Goal: Communication & Community: Share content

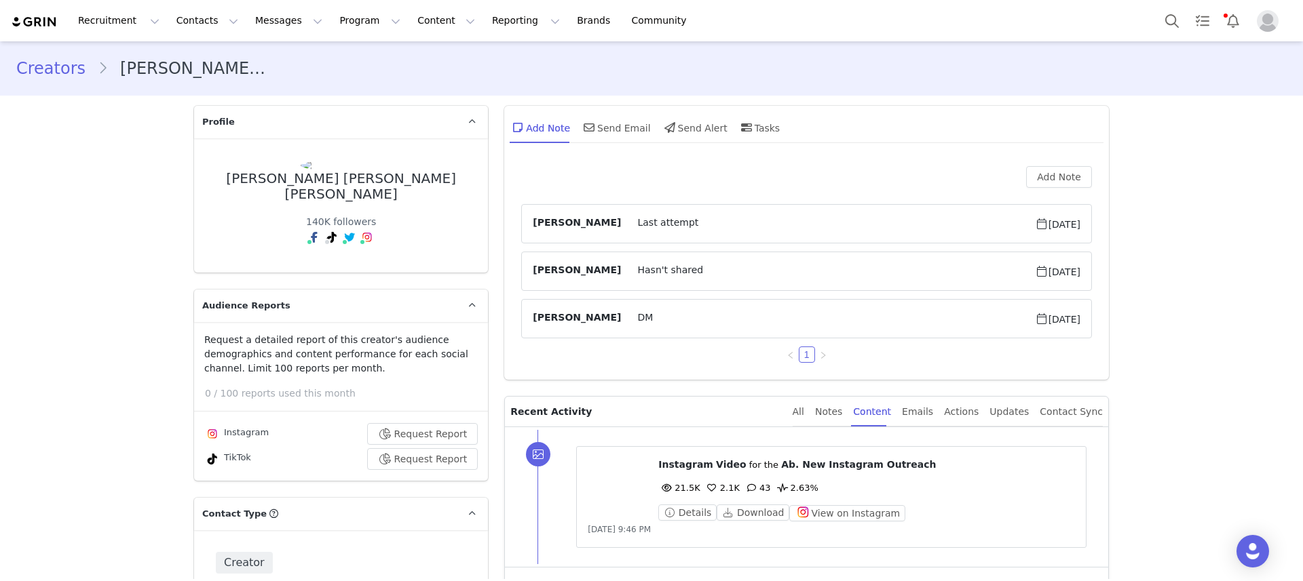
click at [331, 22] on button "Program Program" at bounding box center [369, 20] width 77 height 31
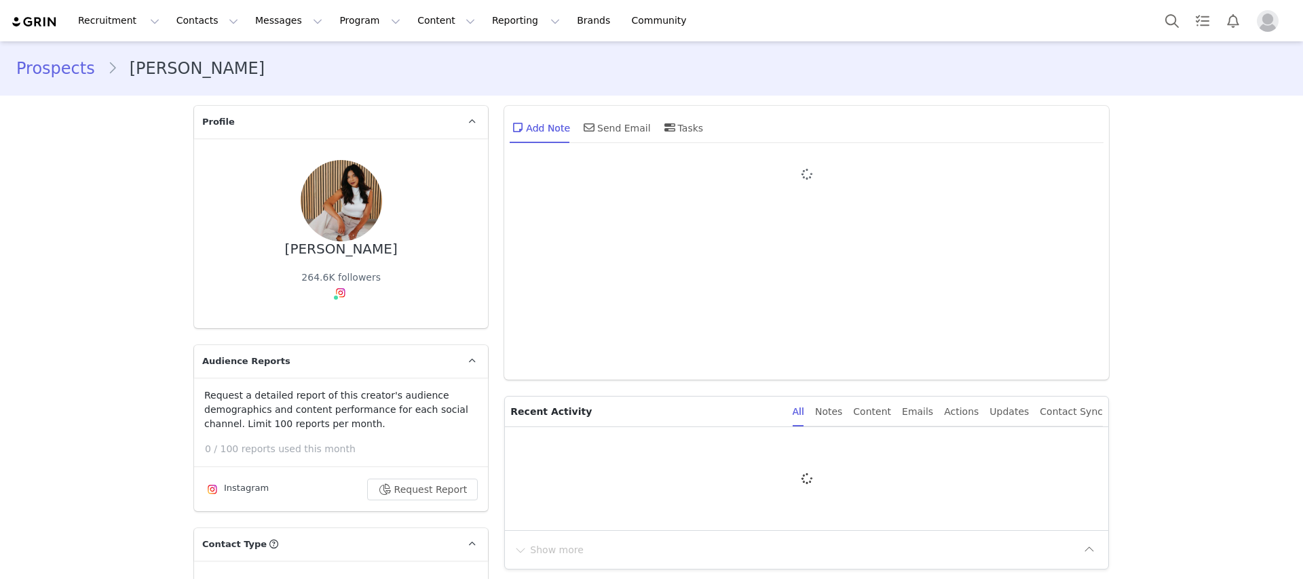
type input "+1 (United States)"
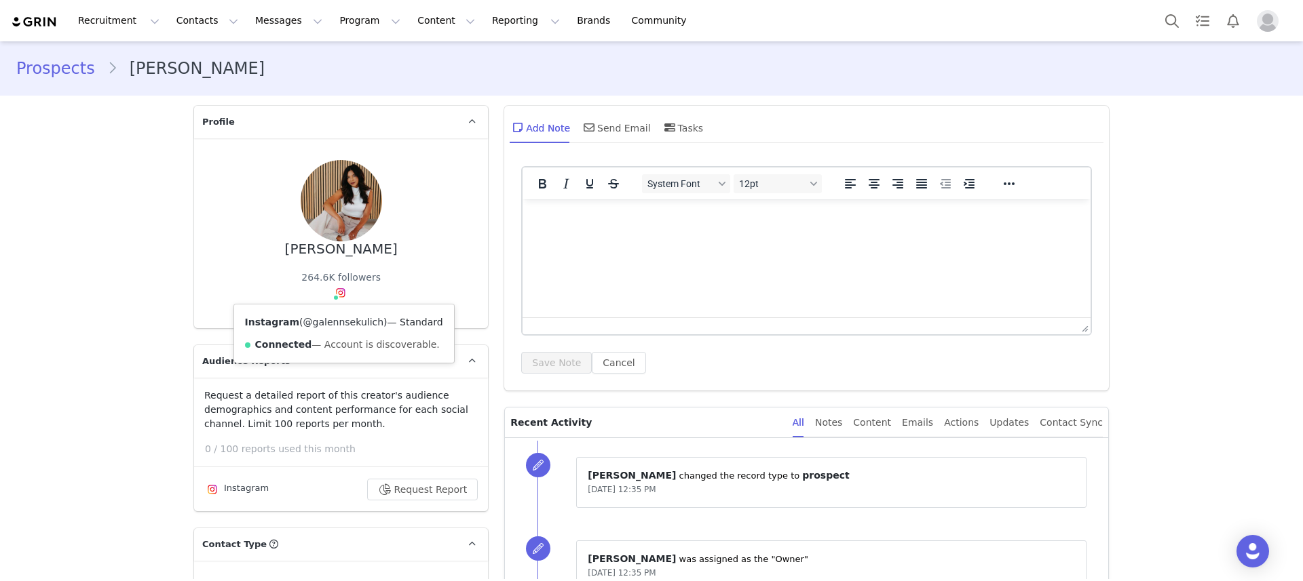
click at [353, 325] on link "@galennsekulich" at bounding box center [343, 322] width 81 height 11
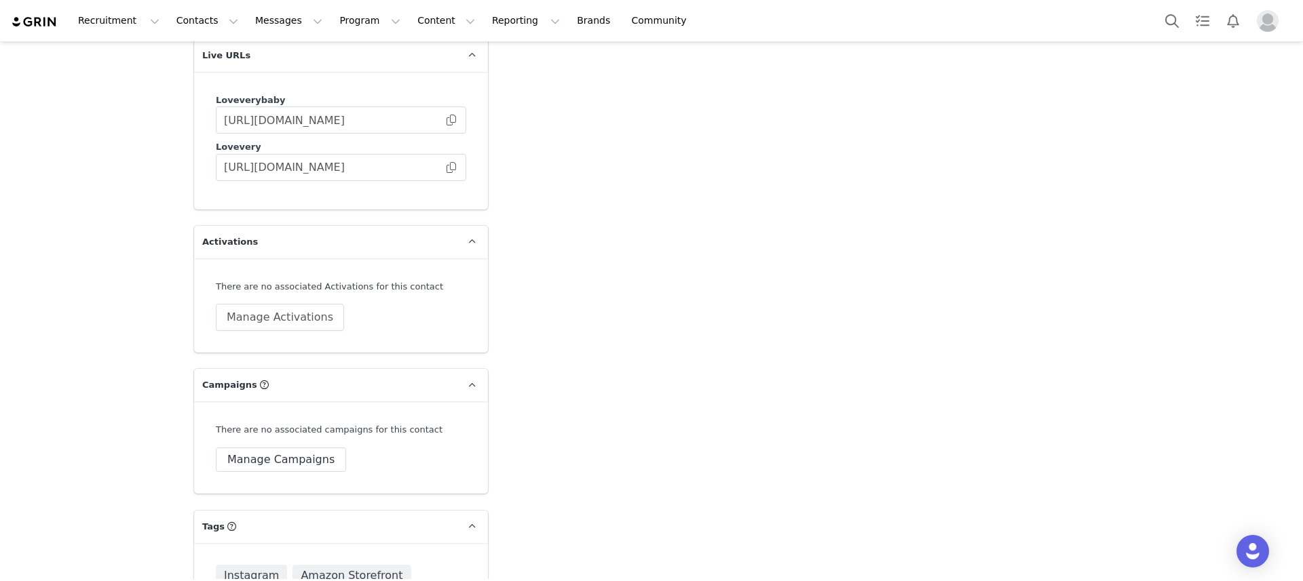
scroll to position [2554, 0]
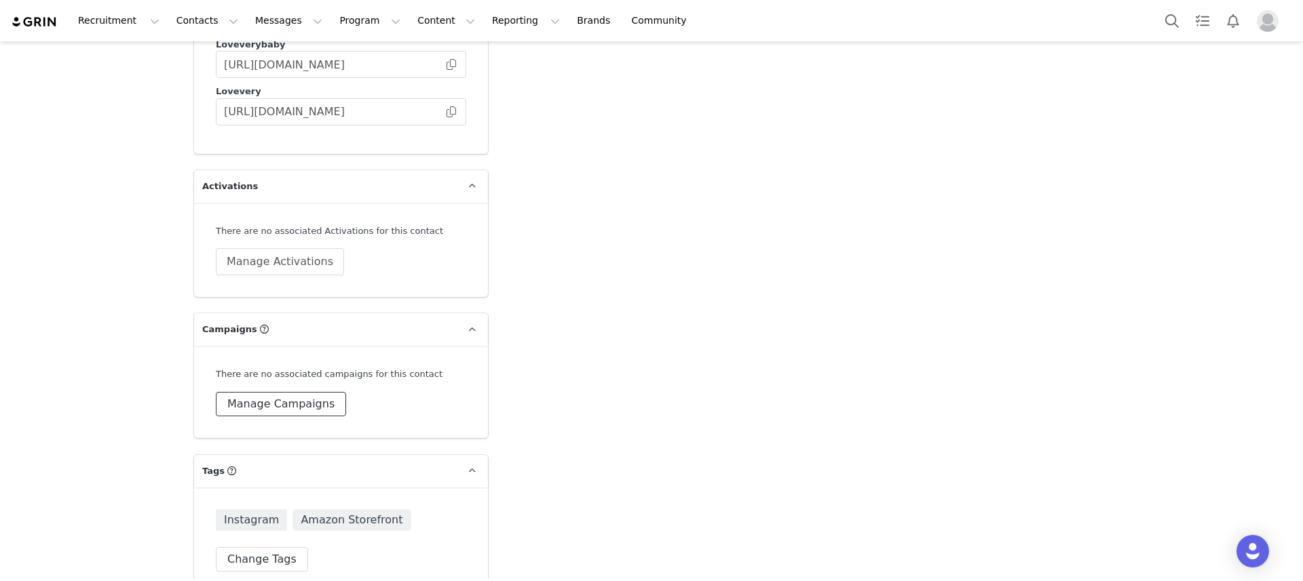
click at [271, 392] on button "Manage Campaigns" at bounding box center [281, 404] width 130 height 24
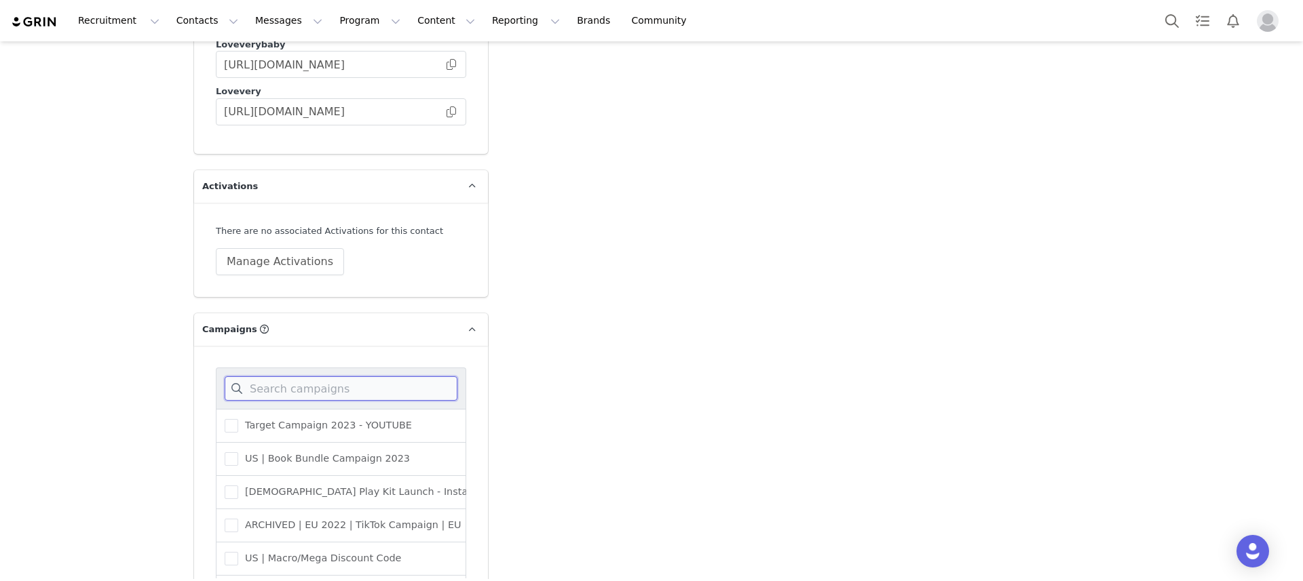
click at [292, 377] on input at bounding box center [341, 389] width 233 height 24
type input "us | ins"
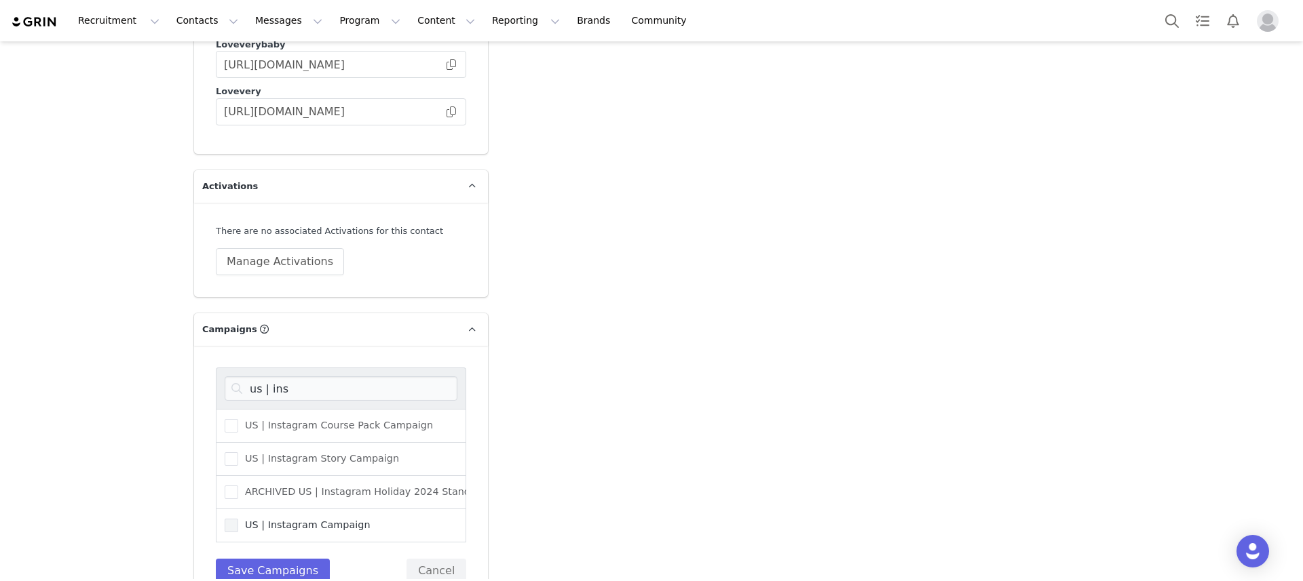
click at [307, 519] on span "US | Instagram Campaign" at bounding box center [304, 525] width 132 height 13
click at [238, 519] on input "US | Instagram Campaign" at bounding box center [238, 519] width 0 height 0
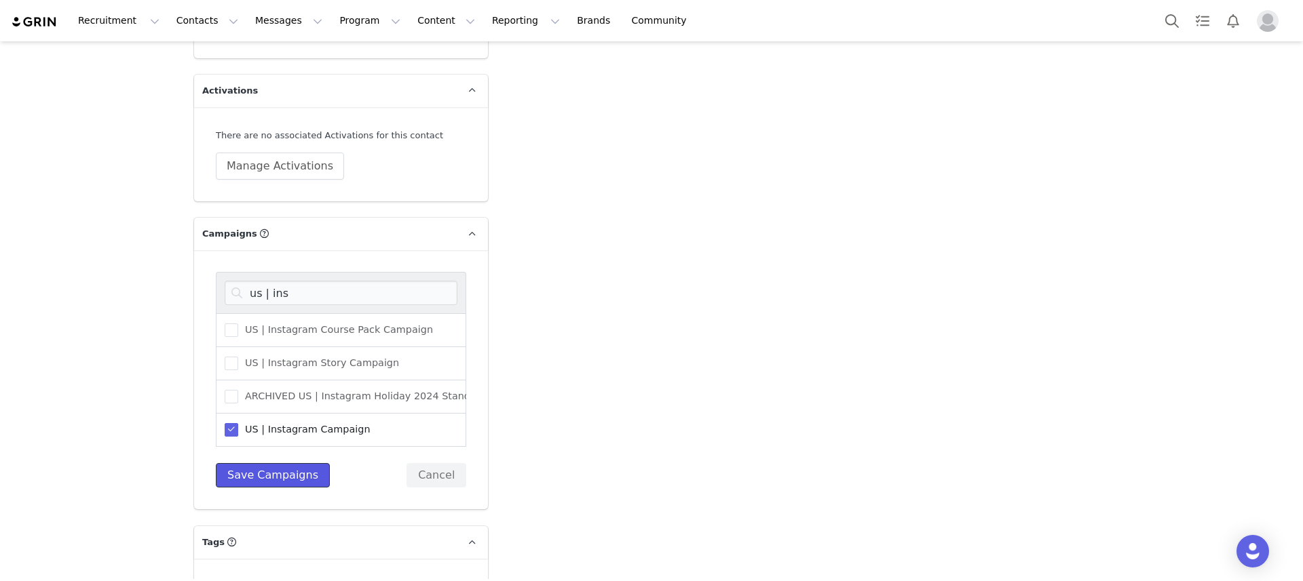
click at [269, 463] on button "Save Campaigns" at bounding box center [273, 475] width 114 height 24
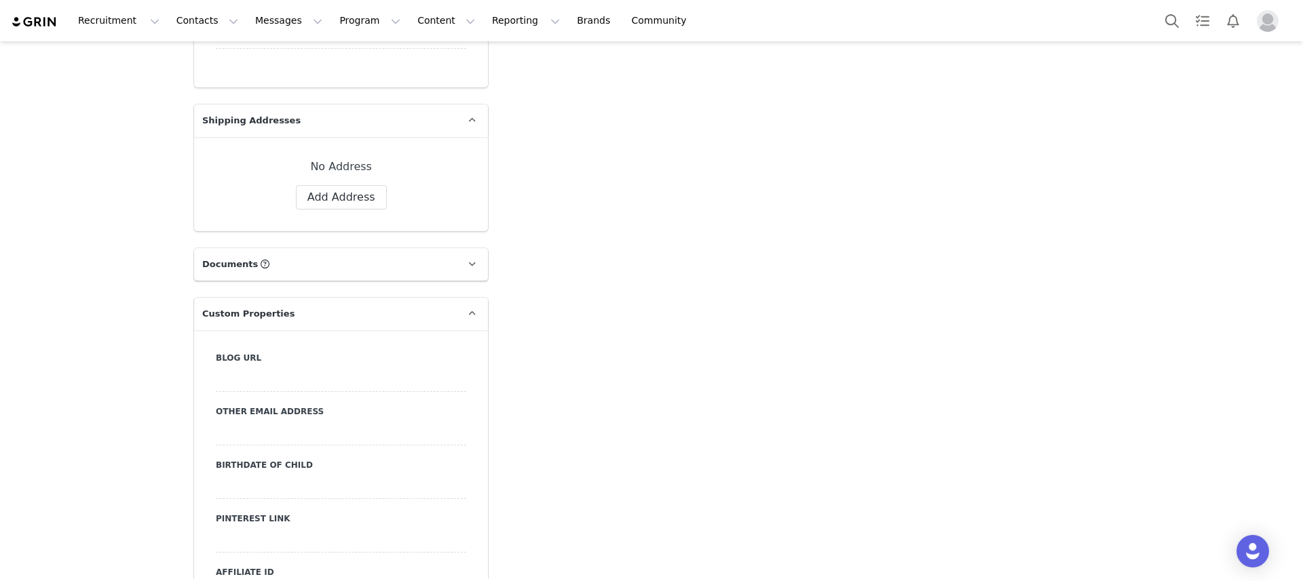
scroll to position [0, 0]
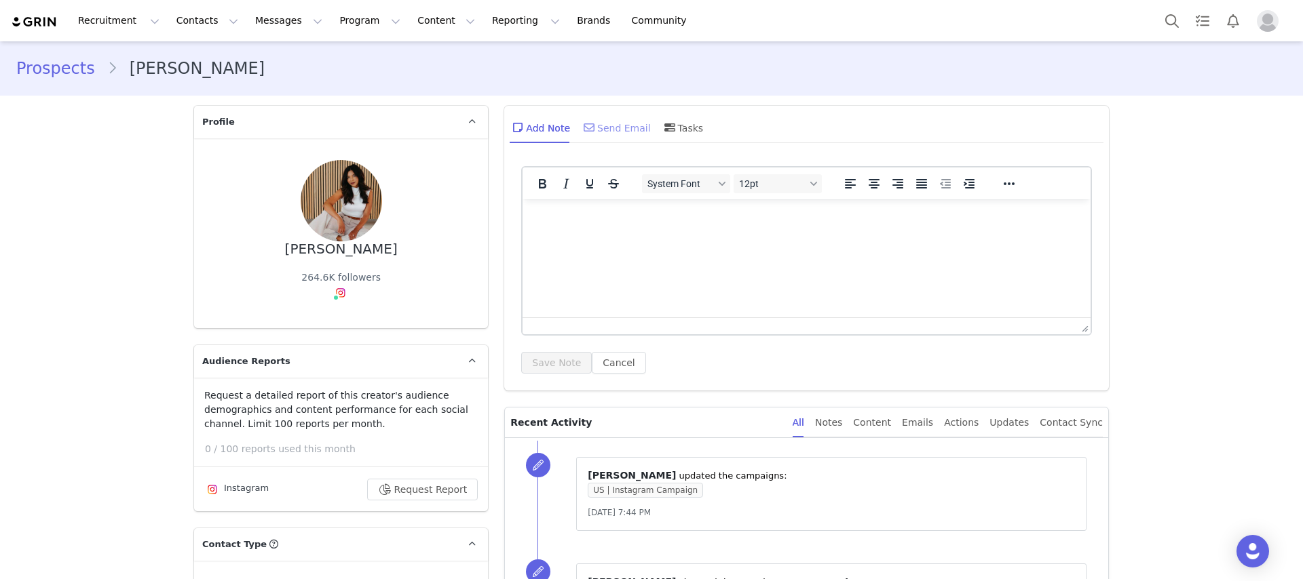
click at [604, 134] on div "Send Email" at bounding box center [616, 127] width 70 height 33
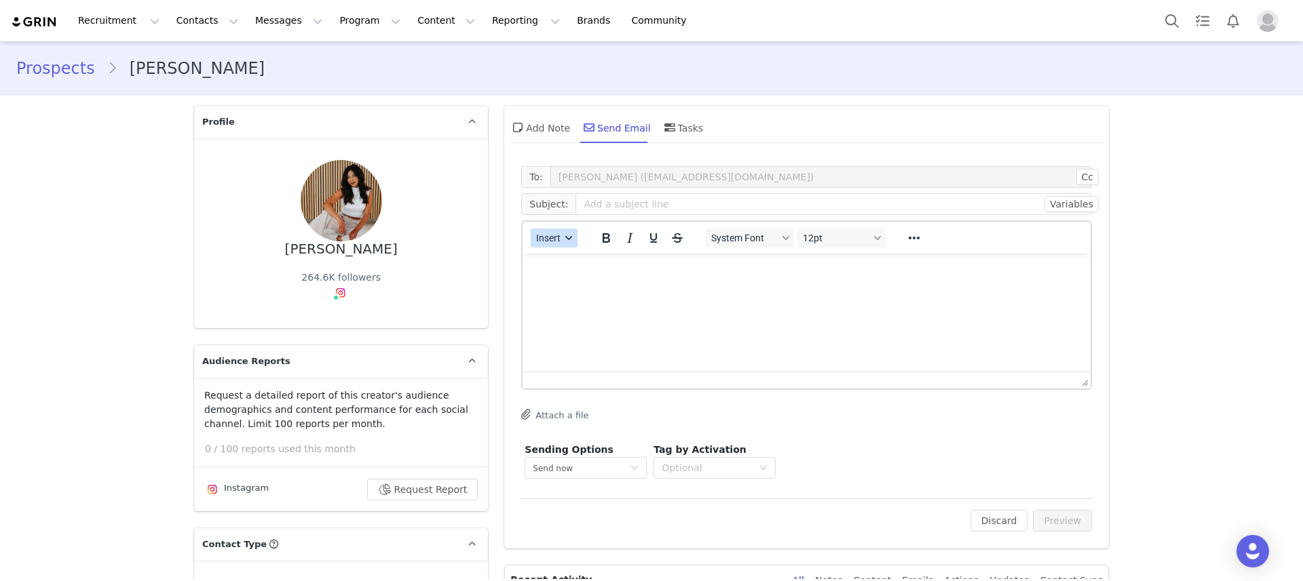
click at [556, 239] on button "Insert" at bounding box center [554, 238] width 47 height 19
click at [564, 264] on div "Insert Template" at bounding box center [598, 262] width 122 height 16
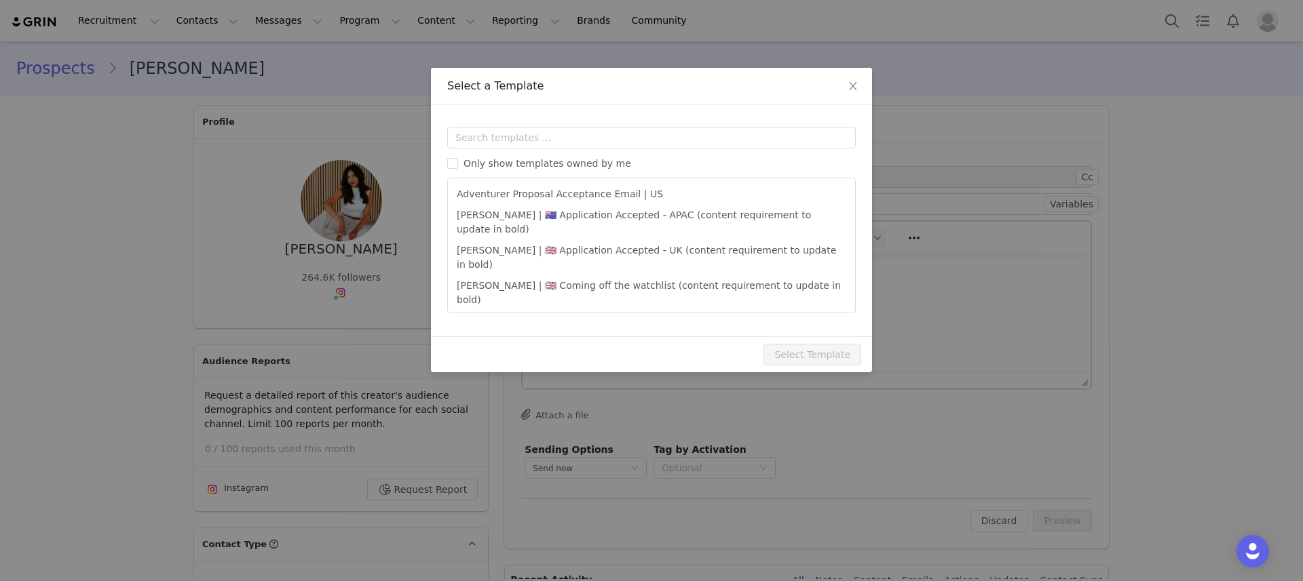
click at [568, 123] on div "Templates Only show templates owned by me Adventurer Proposal Acceptance Email …" at bounding box center [651, 220] width 441 height 231
click at [570, 145] on input "text" at bounding box center [651, 138] width 408 height 22
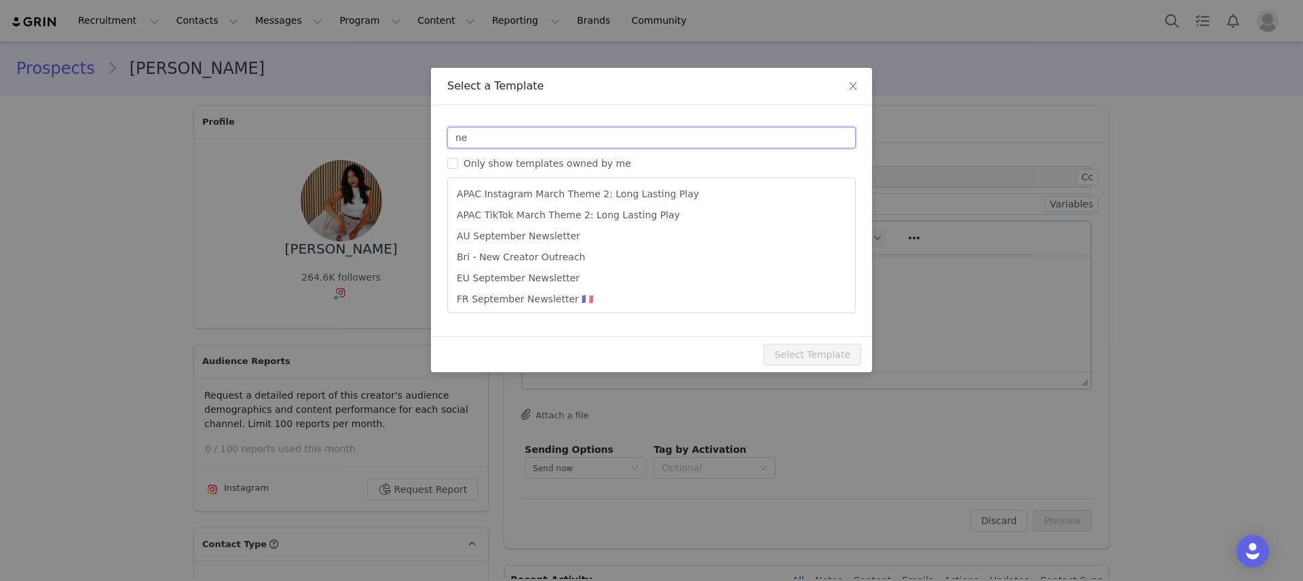
type input "n"
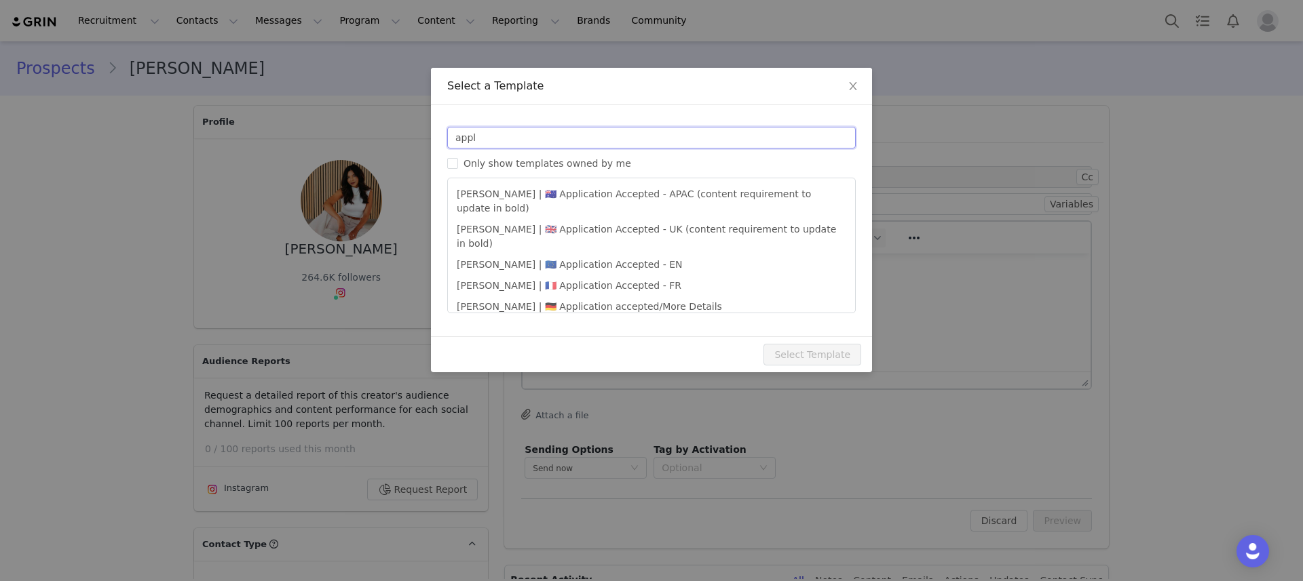
type input "appl"
type input "It’s time to select your Play Kit ✨"
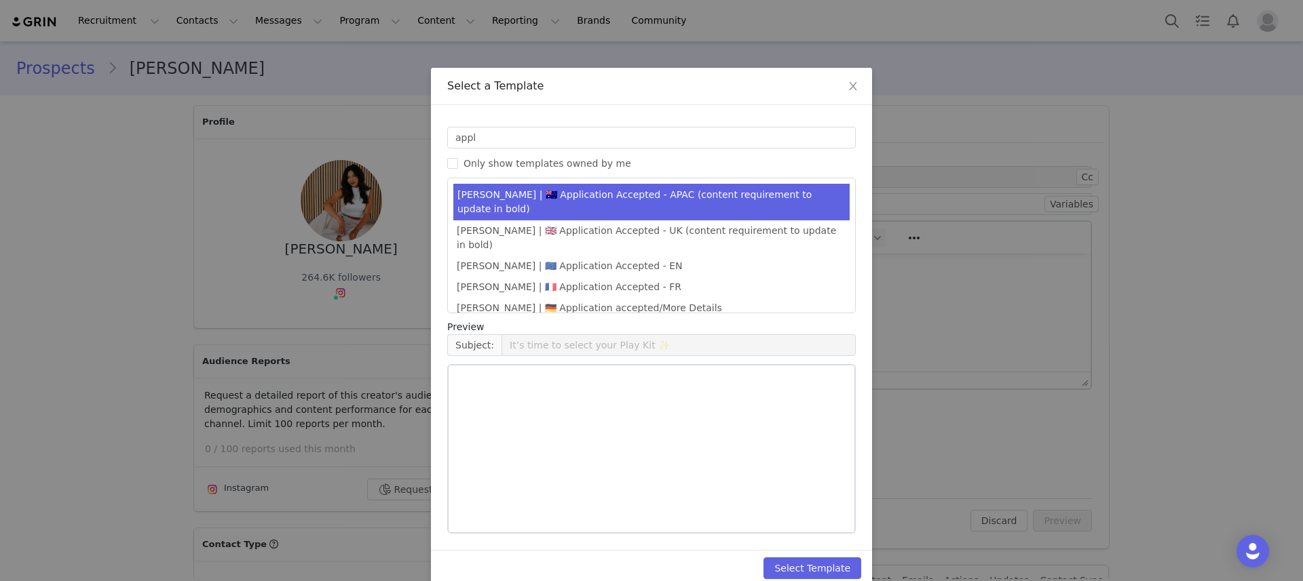
click at [505, 319] on li "🇺🇸 Application Accepted - US" at bounding box center [651, 330] width 396 height 22
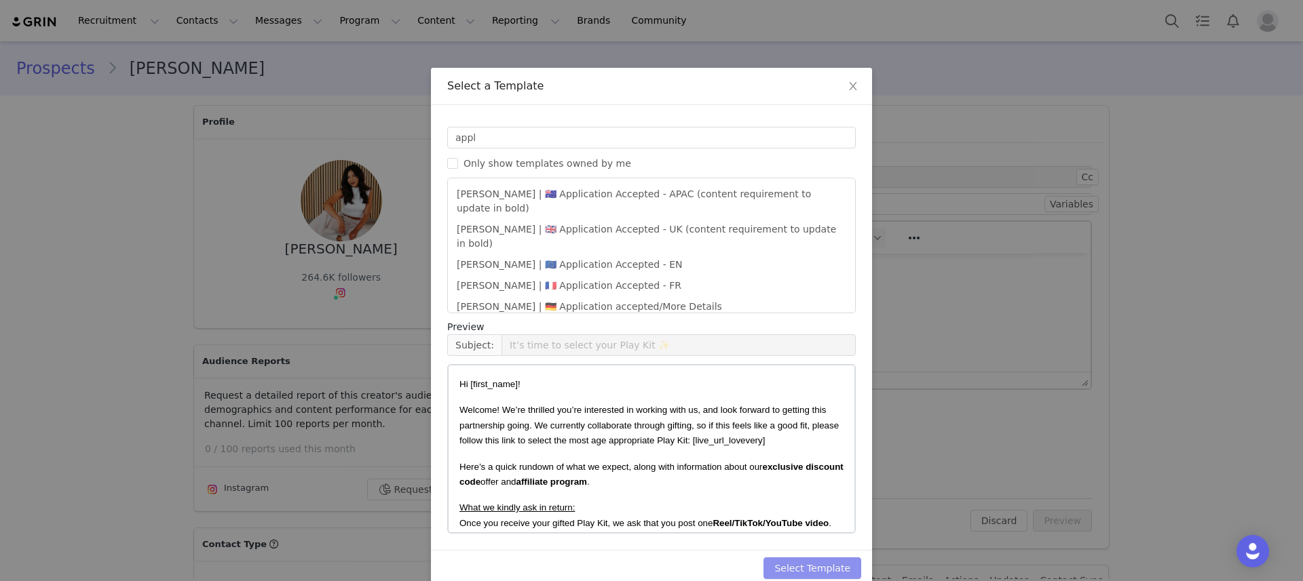
click at [826, 564] on button "Select Template" at bounding box center [812, 569] width 98 height 22
type input "It’s time to select your Play Kit ✨"
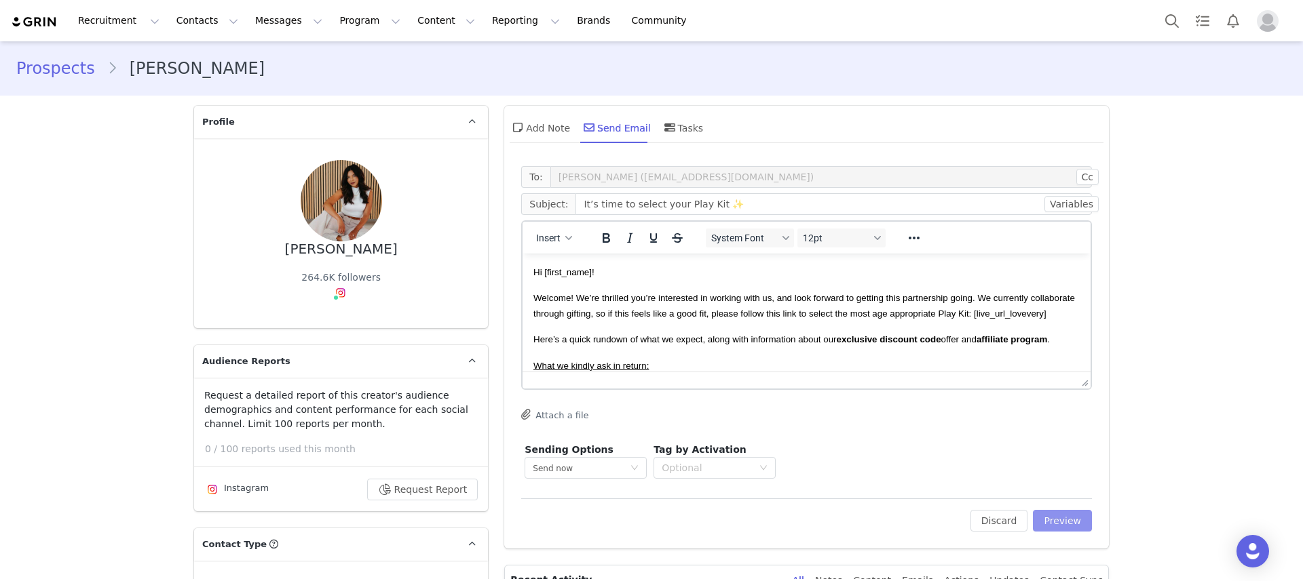
click at [1050, 528] on button "Preview" at bounding box center [1062, 521] width 59 height 22
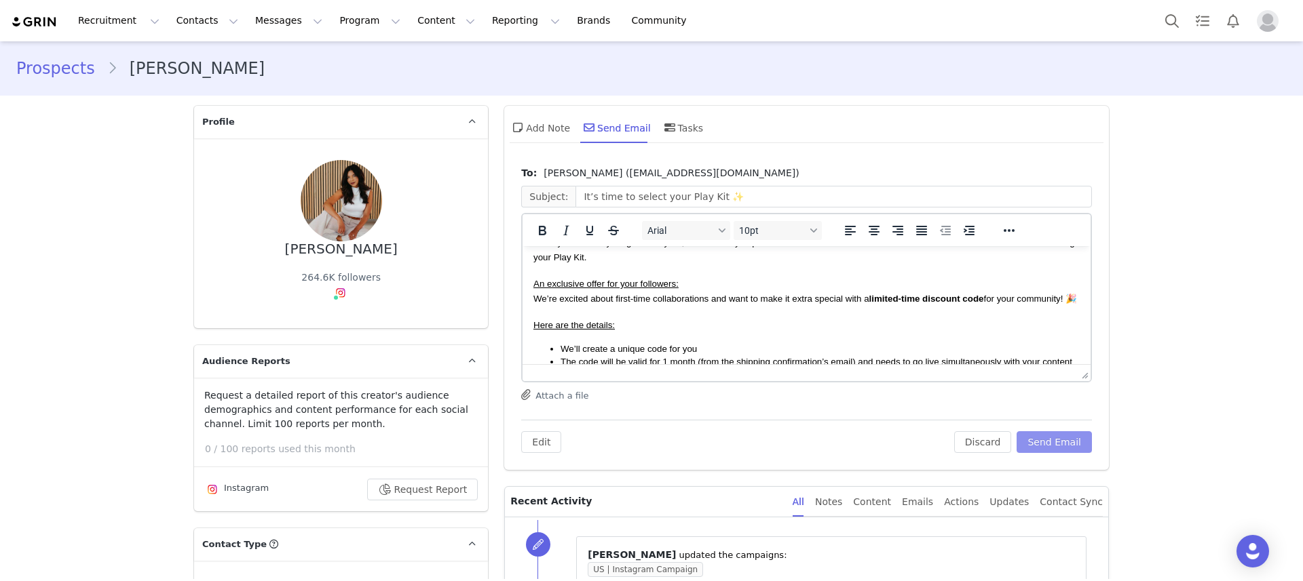
scroll to position [128, 0]
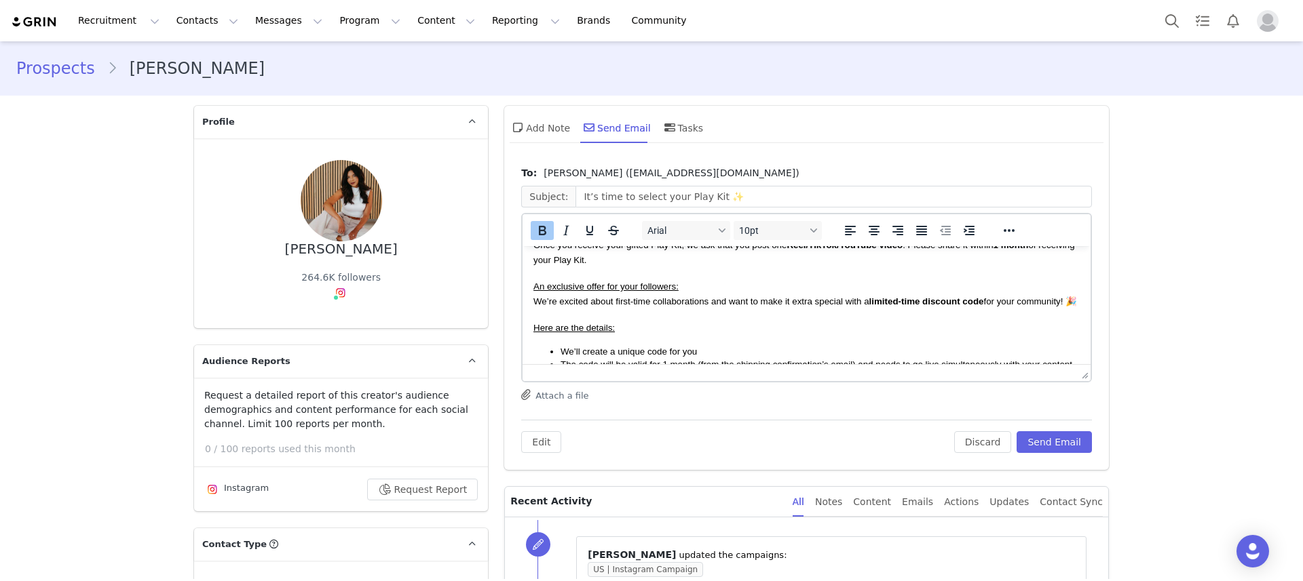
drag, startPoint x: 807, startPoint y: 259, endPoint x: 886, endPoint y: 264, distance: 79.5
click at [884, 250] on strong "Reel/TikTok/YouTube video" at bounding box center [844, 245] width 116 height 10
drag, startPoint x: 904, startPoint y: 261, endPoint x: 809, endPoint y: 263, distance: 94.3
click at [809, 250] on strong "Reel/TikTok/YouTube video" at bounding box center [844, 245] width 116 height 10
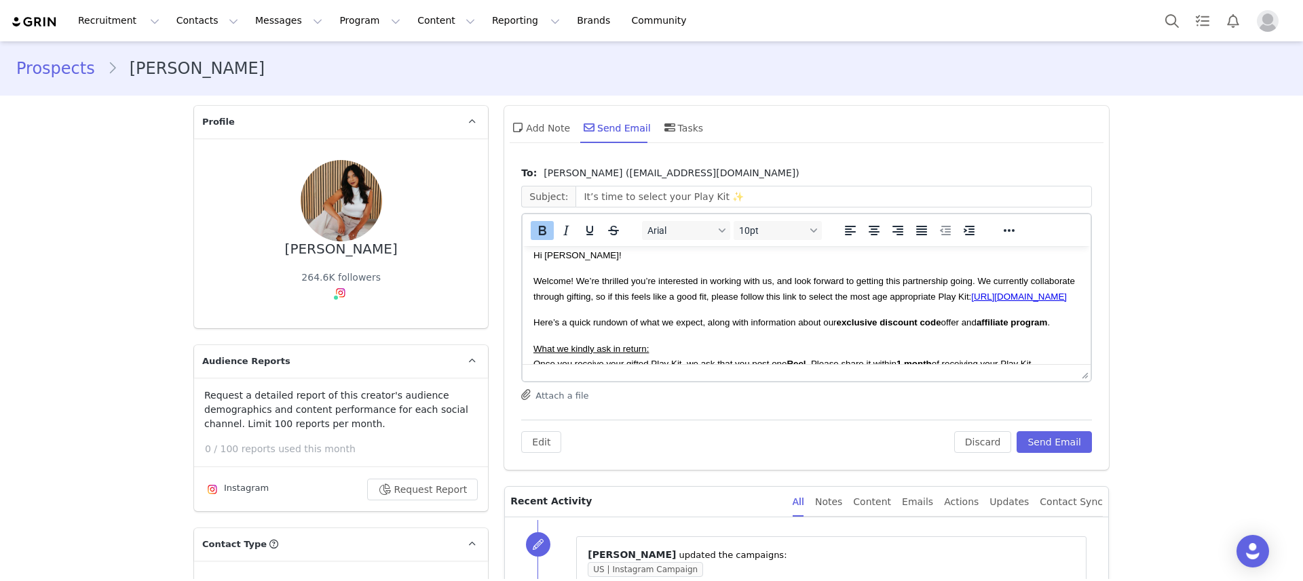
scroll to position [0, 0]
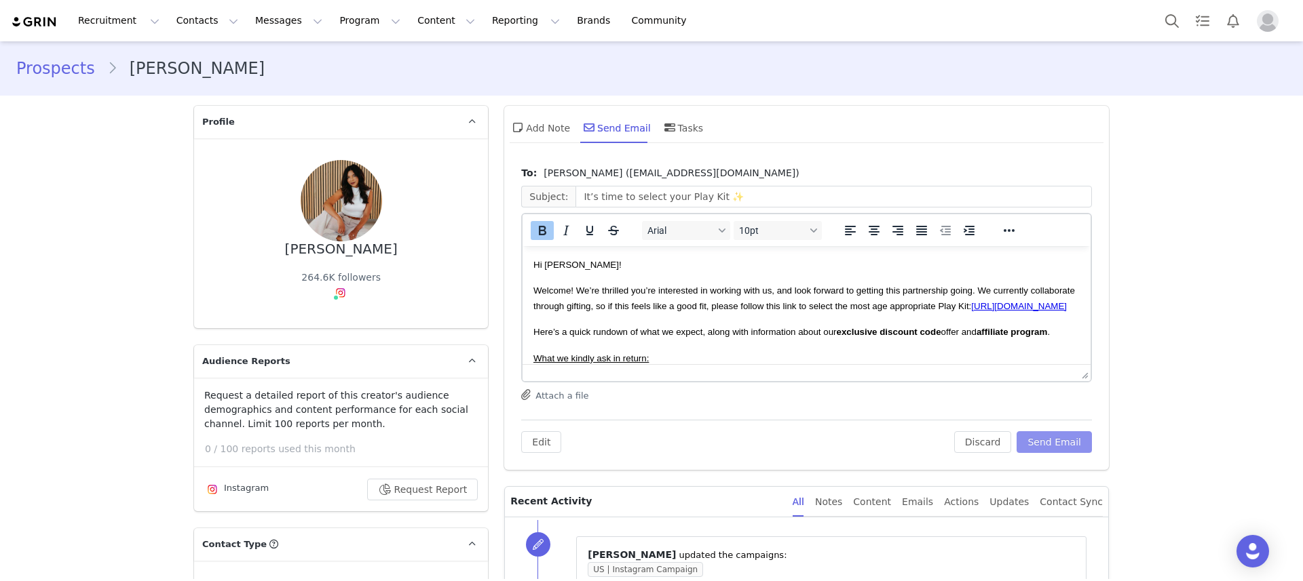
click at [1043, 440] on button "Send Email" at bounding box center [1053, 442] width 75 height 22
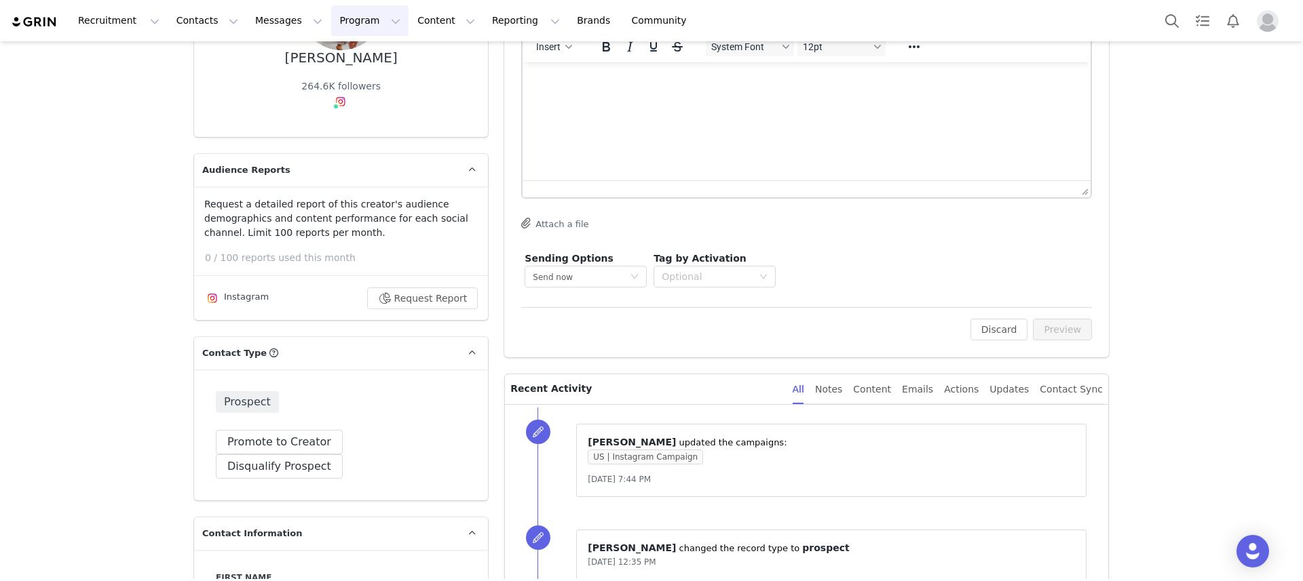
scroll to position [192, 0]
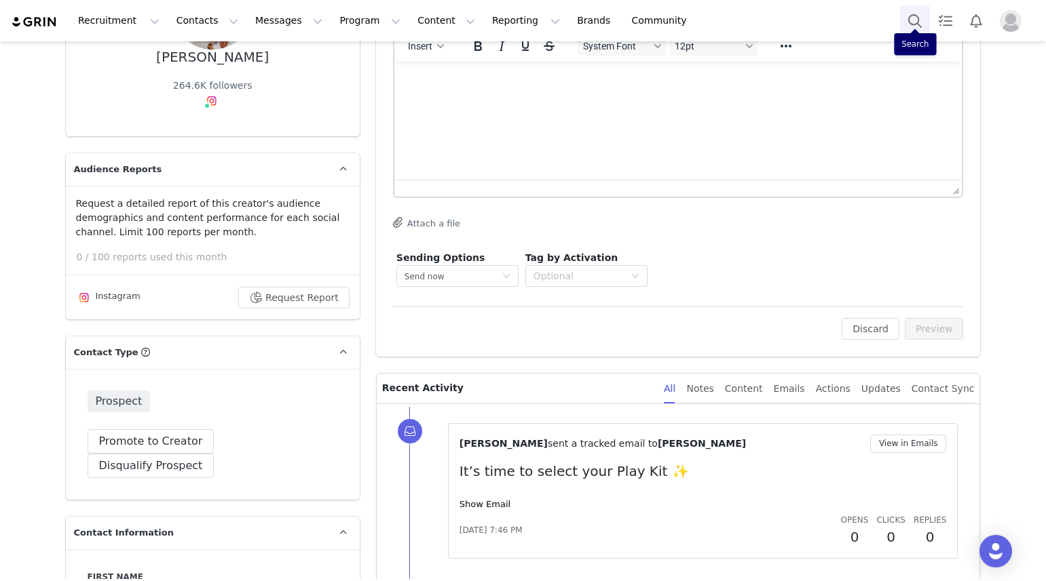
click at [910, 16] on button "Search" at bounding box center [915, 20] width 30 height 31
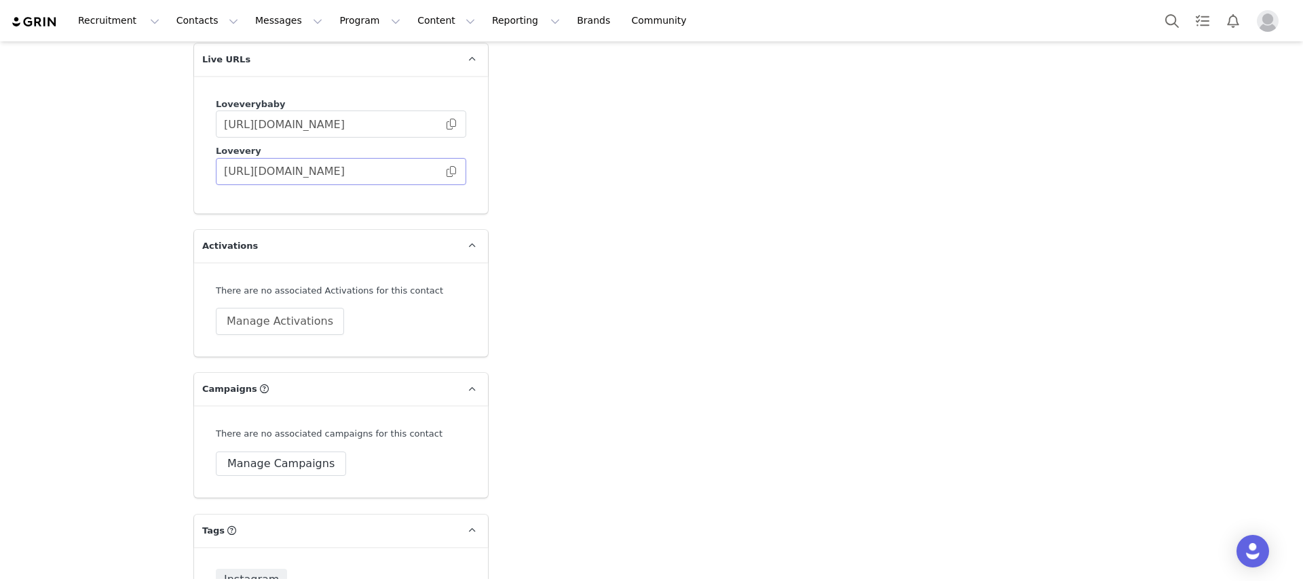
scroll to position [2580, 0]
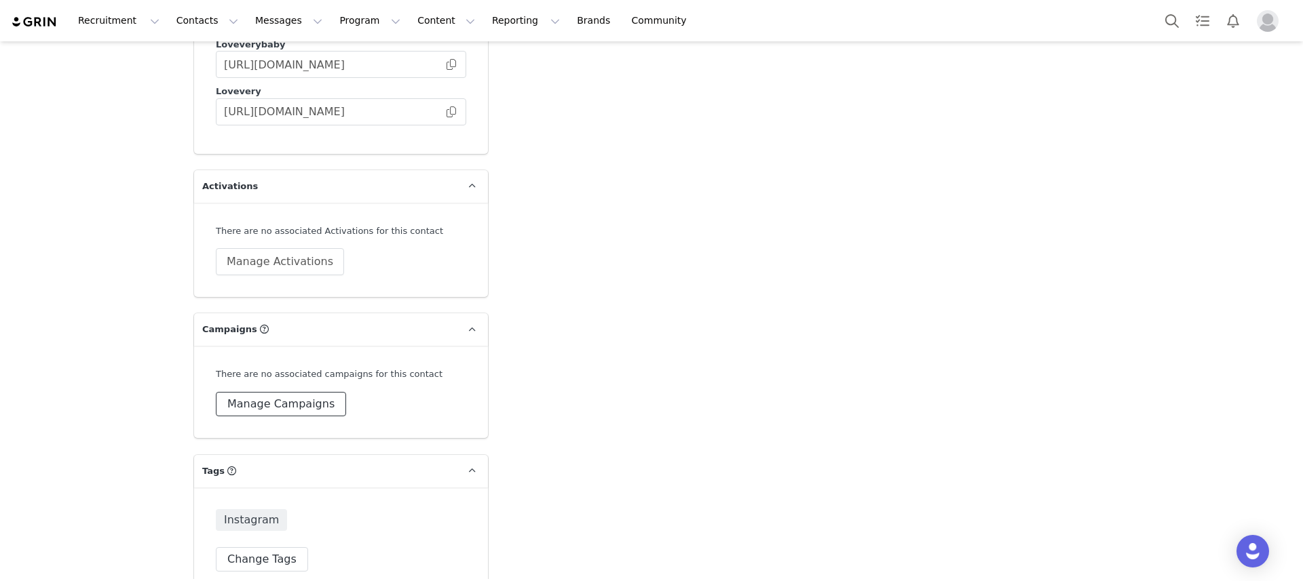
click at [282, 392] on button "Manage Campaigns" at bounding box center [281, 404] width 130 height 24
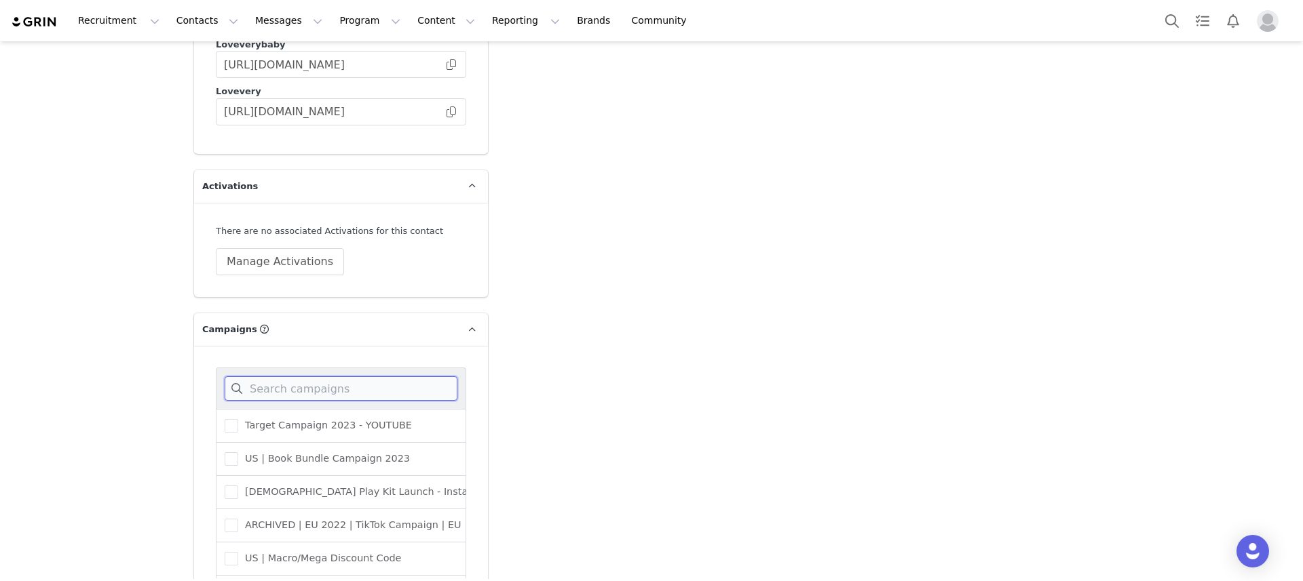
click at [305, 377] on input at bounding box center [341, 389] width 233 height 24
type input "us | ins"
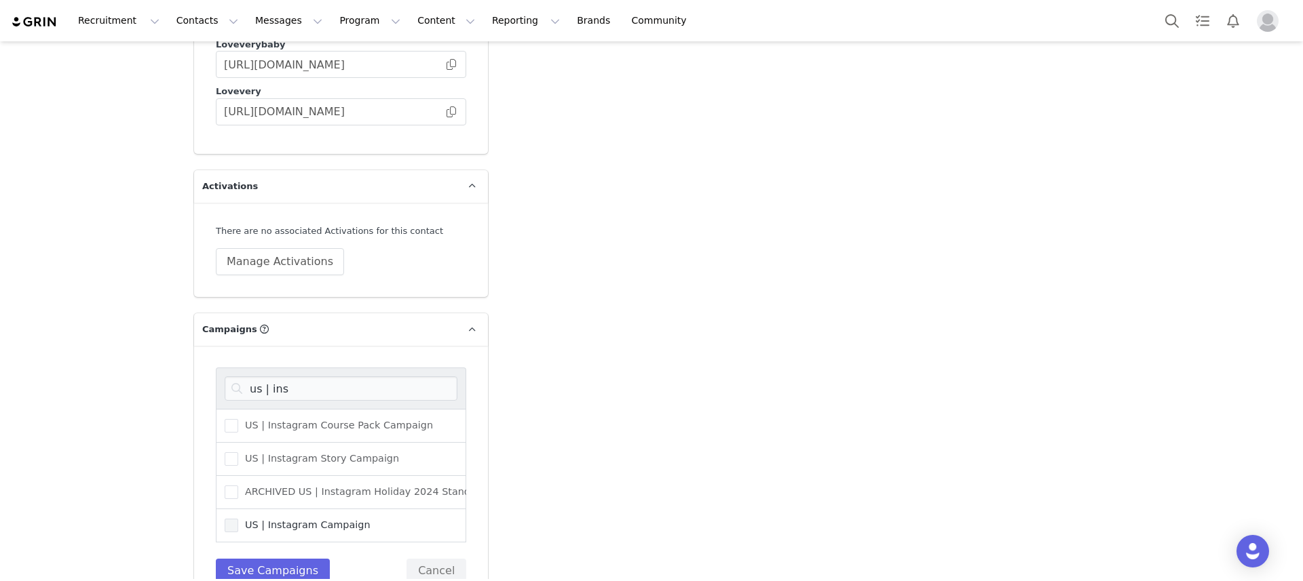
click at [305, 519] on span "US | Instagram Campaign" at bounding box center [304, 525] width 132 height 13
click at [238, 519] on input "US | Instagram Campaign" at bounding box center [238, 519] width 0 height 0
click at [248, 559] on button "Save Campaigns" at bounding box center [273, 571] width 114 height 24
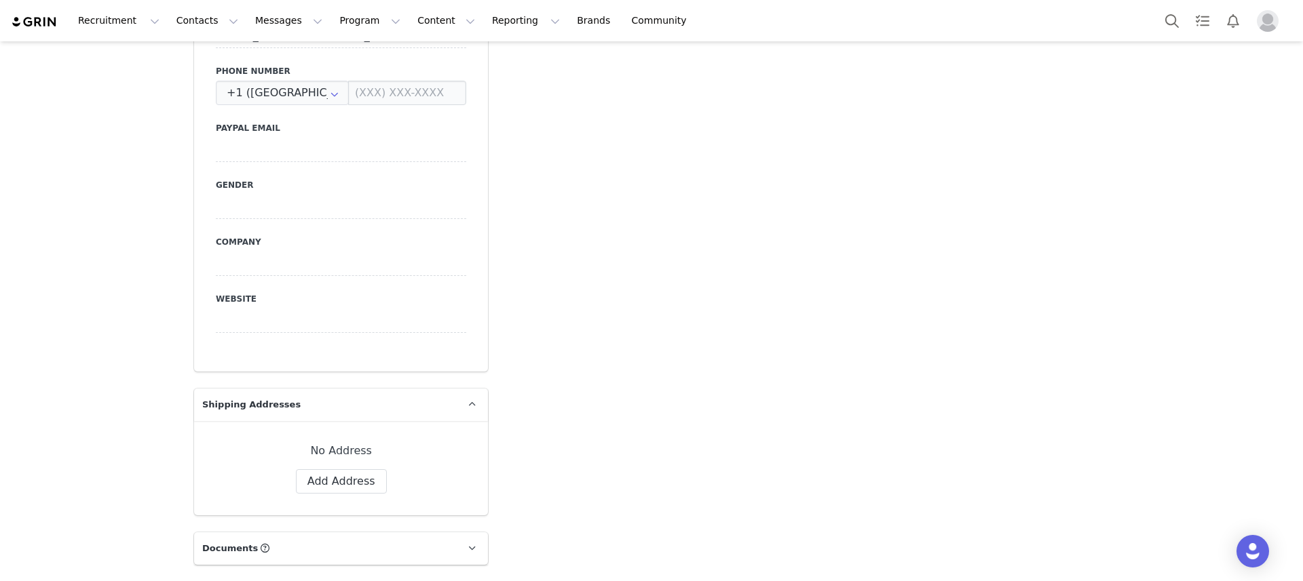
scroll to position [0, 0]
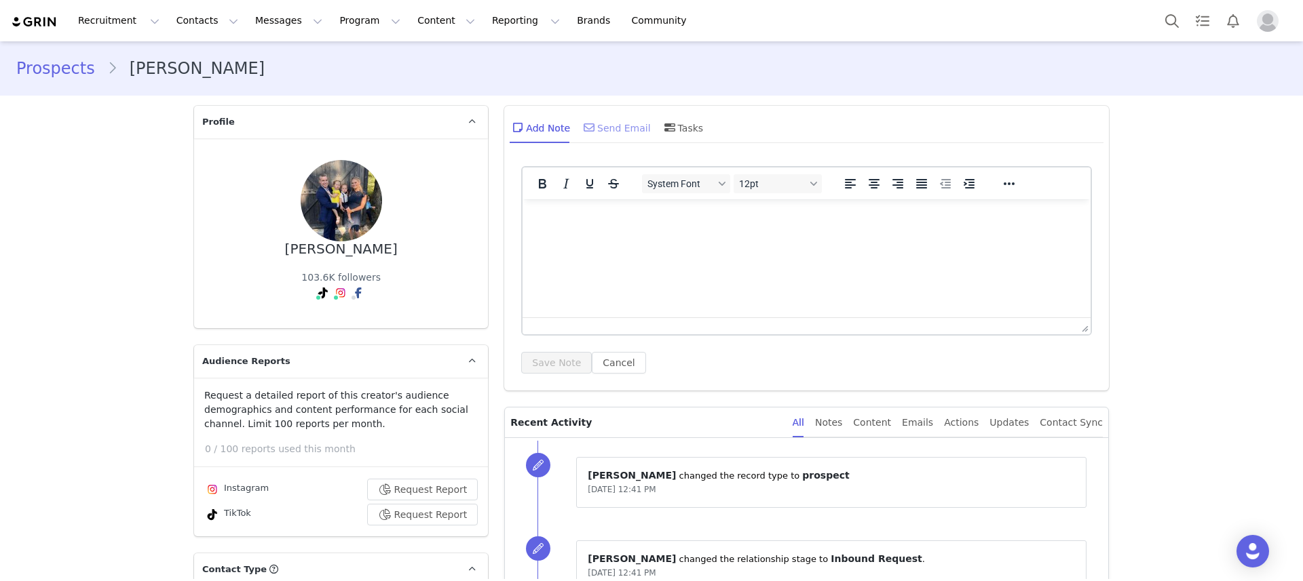
click at [626, 117] on div "Send Email" at bounding box center [616, 127] width 70 height 33
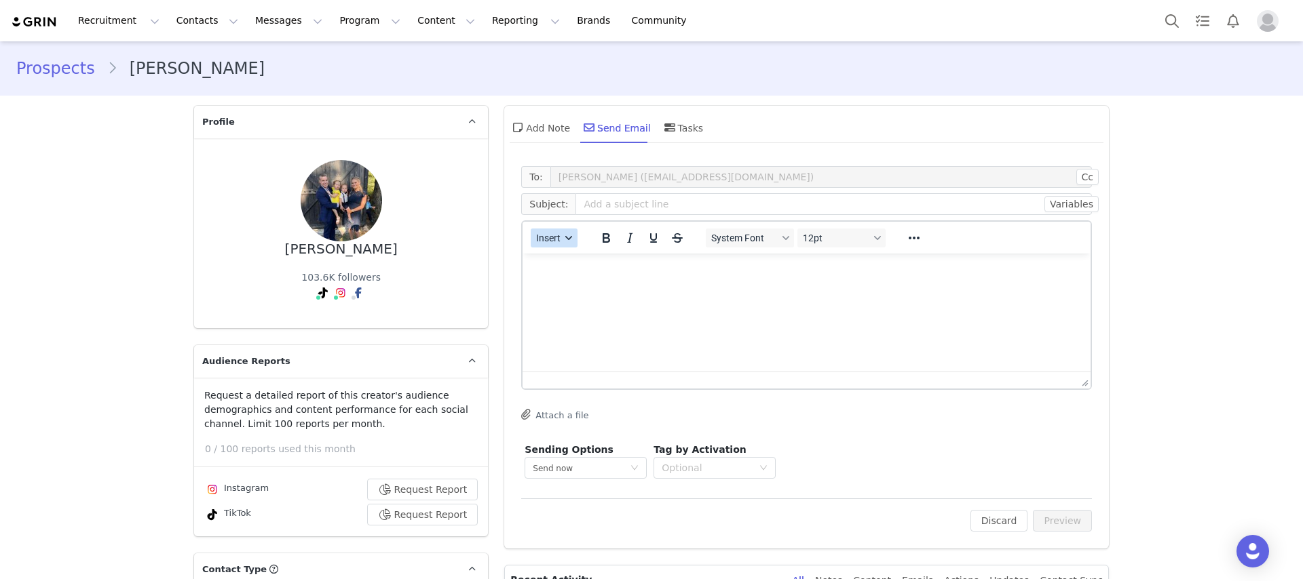
click at [549, 246] on button "Insert" at bounding box center [554, 238] width 47 height 19
click at [567, 261] on div "Insert Template" at bounding box center [598, 262] width 122 height 16
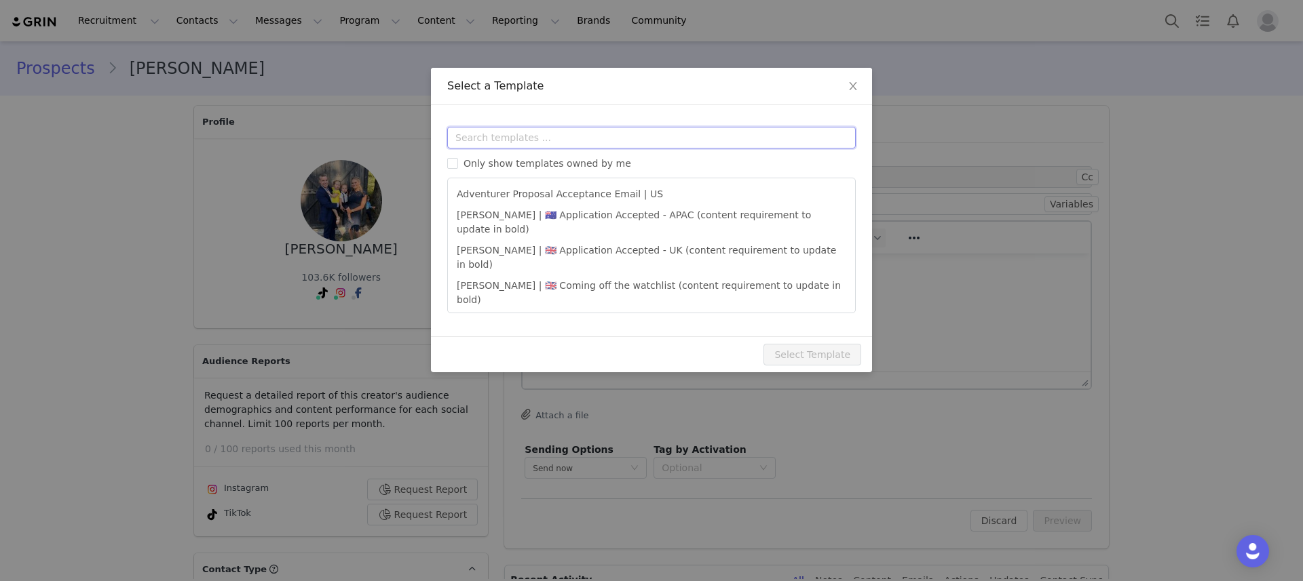
click at [591, 146] on input "text" at bounding box center [651, 138] width 408 height 22
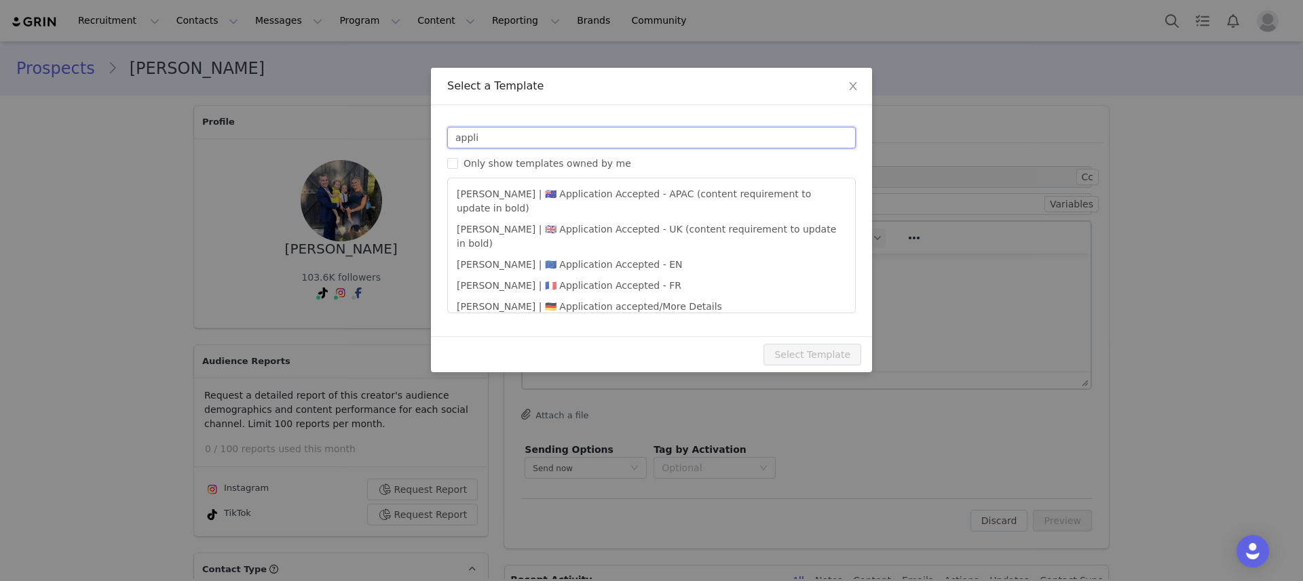
type input "appli"
type input "It’s time to select your Play Kit ✨"
click at [563, 318] on li "🇺🇸 Application Accepted - US" at bounding box center [651, 329] width 396 height 22
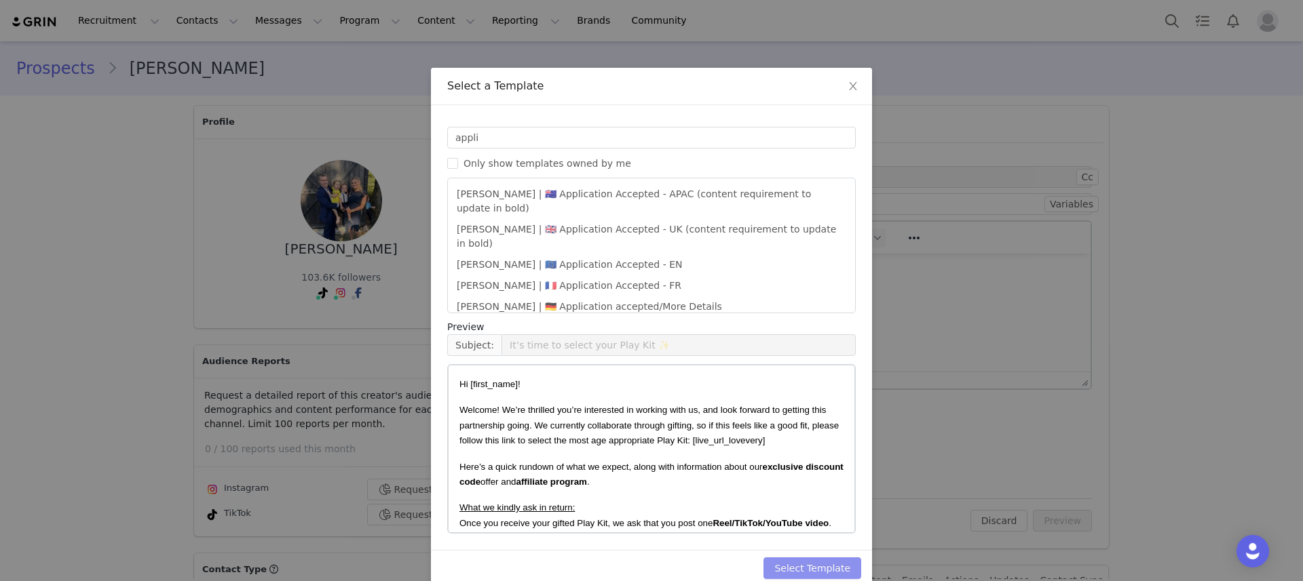
click at [793, 562] on button "Select Template" at bounding box center [812, 569] width 98 height 22
type input "It’s time to select your Play Kit ✨"
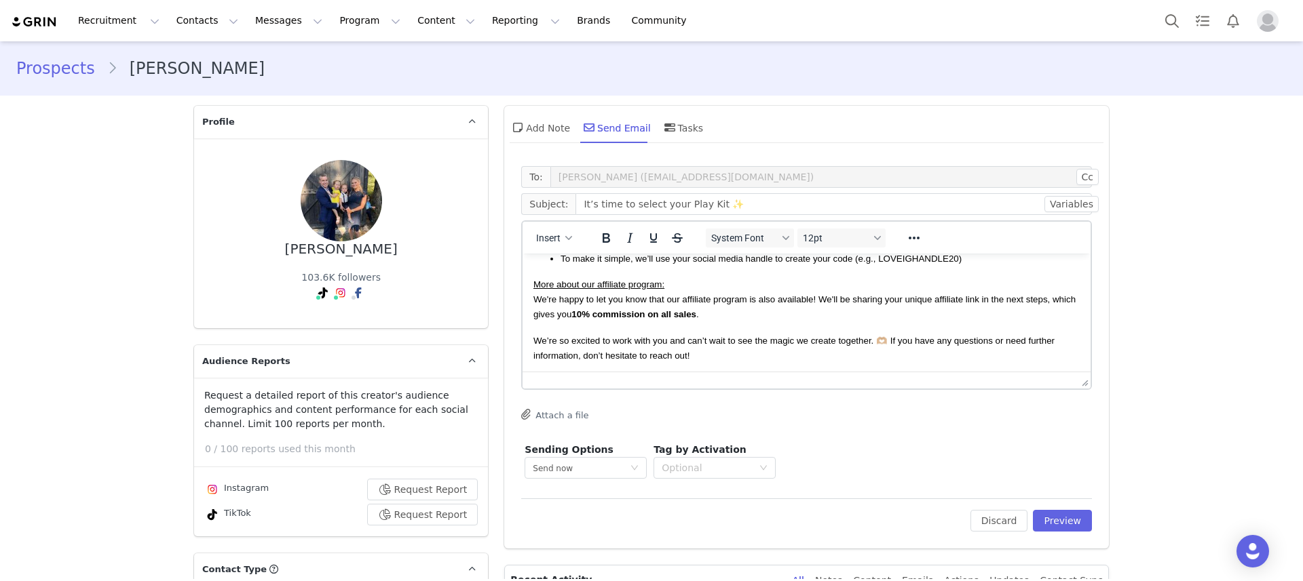
scroll to position [140, 0]
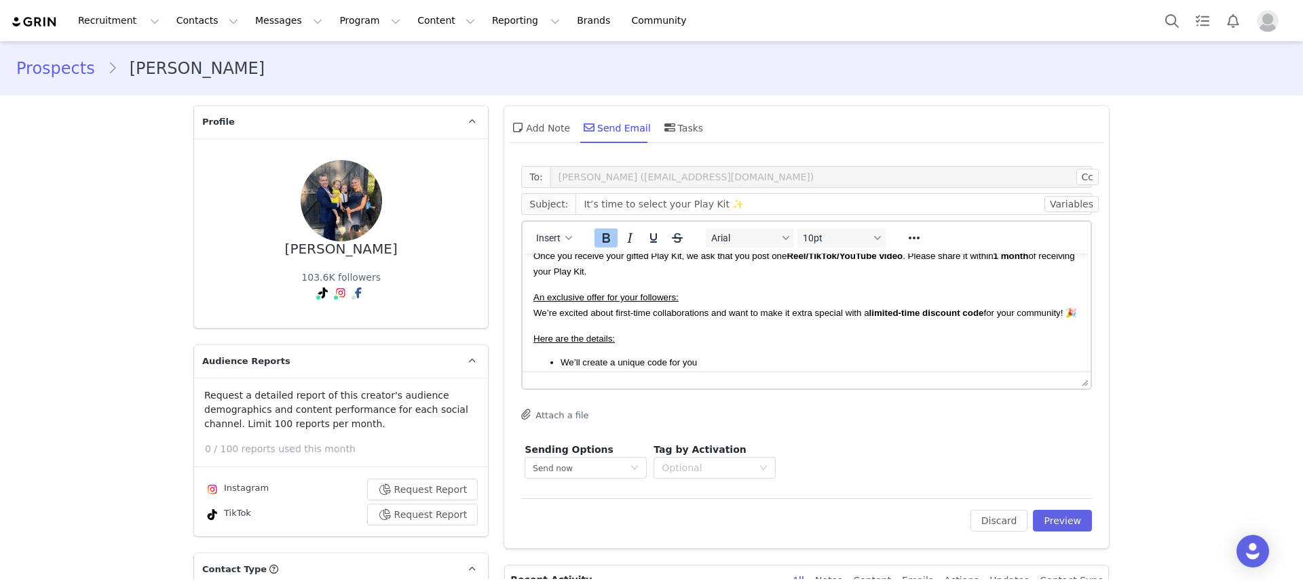
drag, startPoint x: 841, startPoint y: 264, endPoint x: 902, endPoint y: 258, distance: 62.0
click at [902, 258] on strong "Reel/TikTok/YouTube video" at bounding box center [844, 256] width 116 height 10
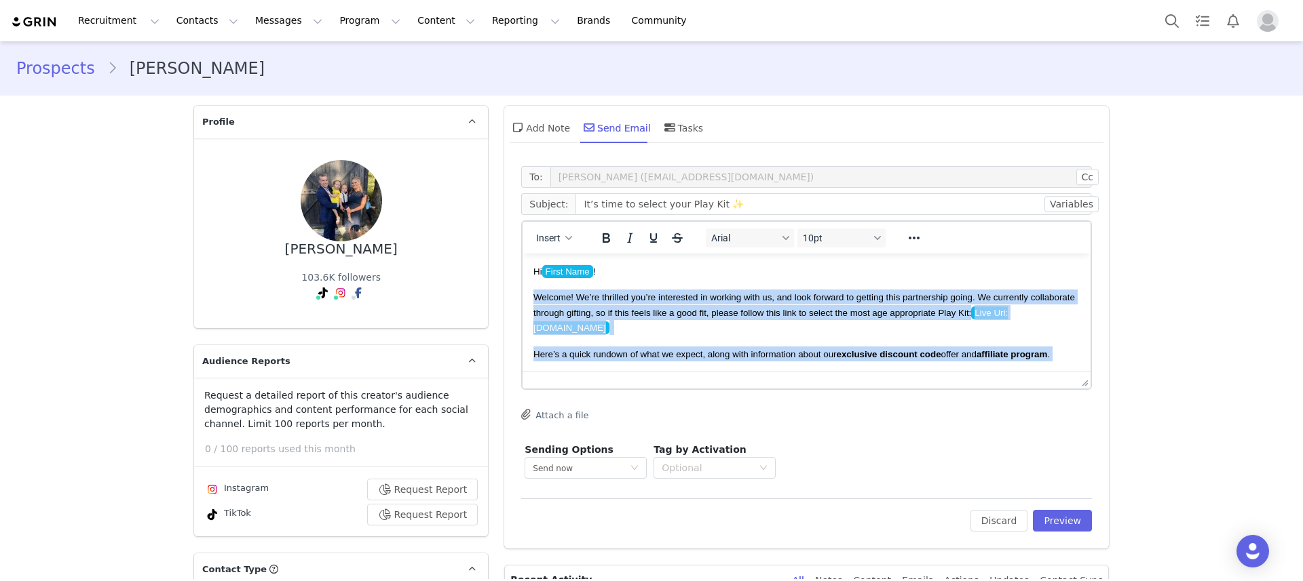
scroll to position [0, 0]
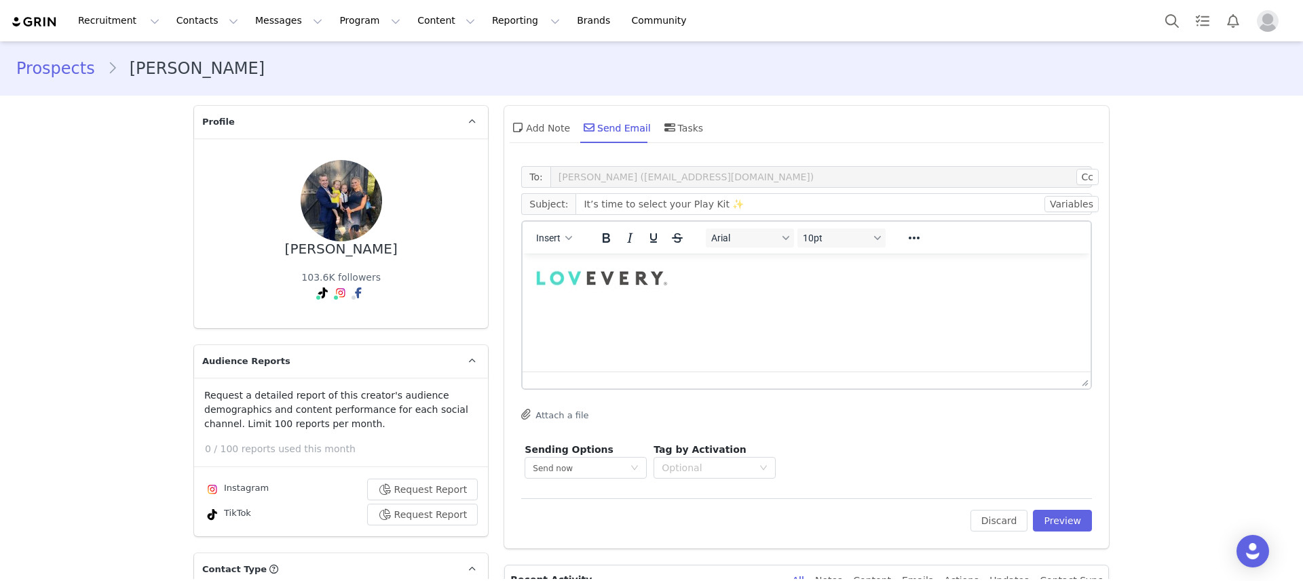
drag, startPoint x: 891, startPoint y: 261, endPoint x: 818, endPoint y: 277, distance: 75.7
click at [818, 277] on body "Hi First Name ! Welcome! We’re thrilled you’re interested in working with us, a…" at bounding box center [806, 91] width 546 height 542
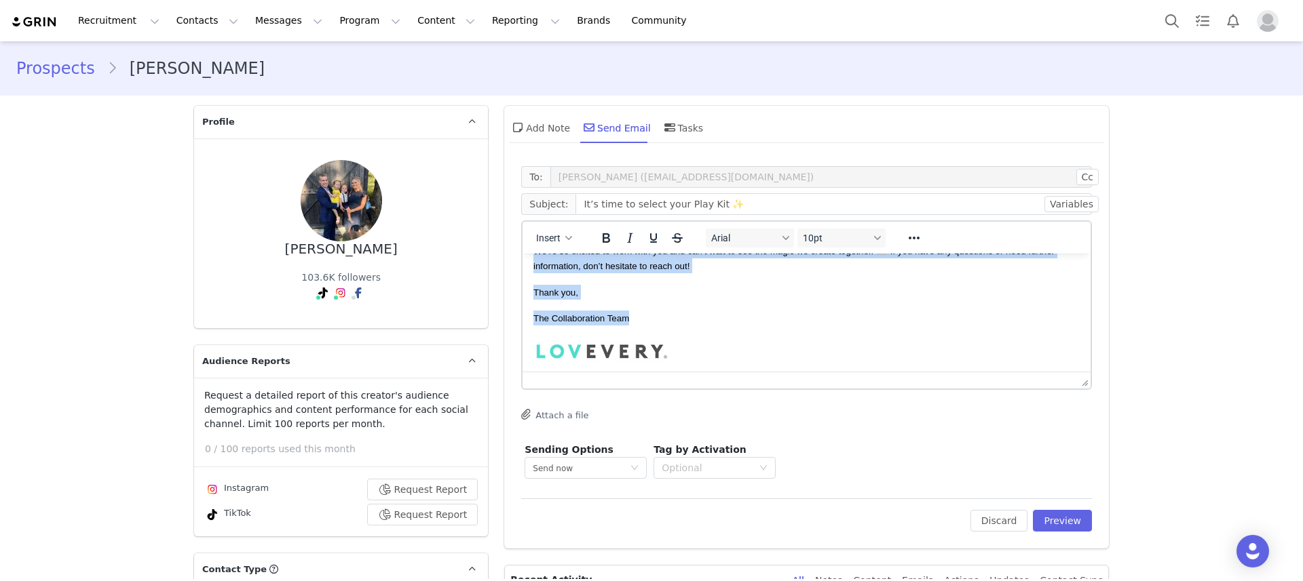
click at [857, 300] on p "Thank you," at bounding box center [806, 292] width 546 height 15
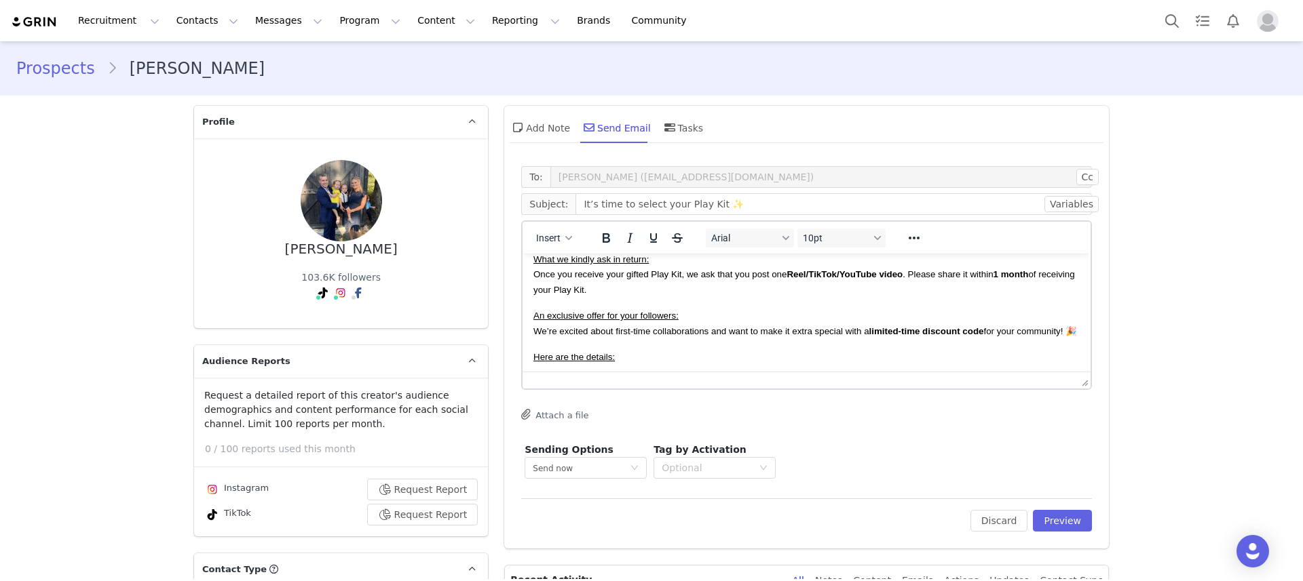
scroll to position [116, 0]
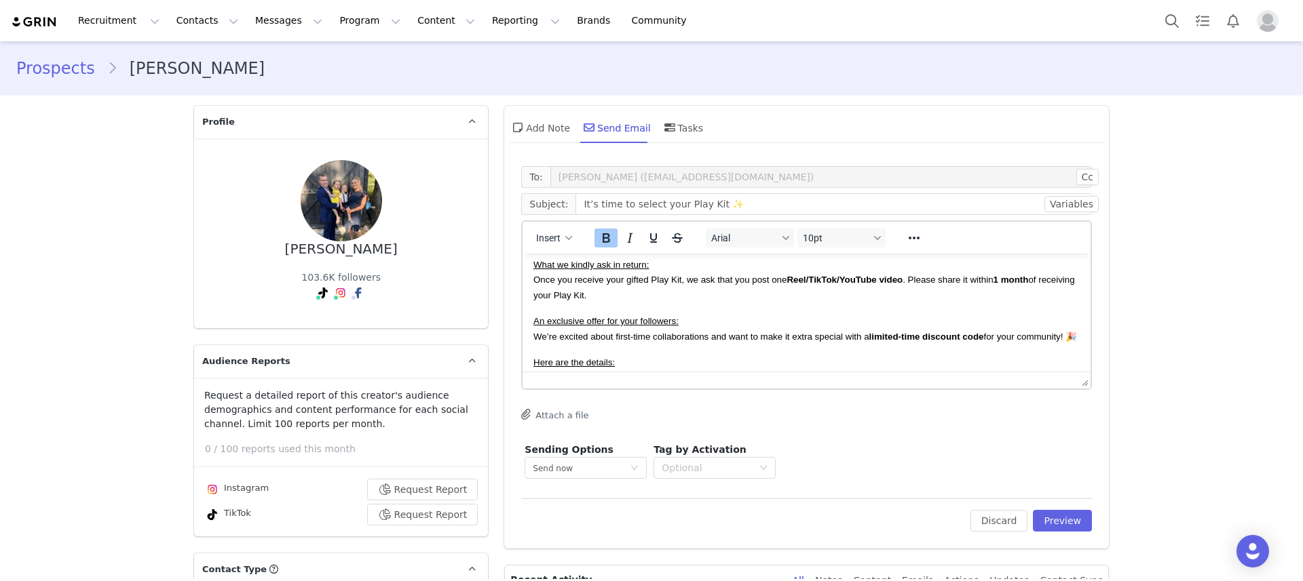
drag, startPoint x: 809, startPoint y: 283, endPoint x: 890, endPoint y: 284, distance: 80.7
click at [890, 284] on strong "Reel/TikTok/YouTube video" at bounding box center [844, 280] width 116 height 10
drag, startPoint x: 905, startPoint y: 281, endPoint x: 809, endPoint y: 285, distance: 96.4
click at [809, 285] on span "Once you receive your gifted Play Kit, we ask that you post one Reel/TikTok/You…" at bounding box center [803, 287] width 541 height 25
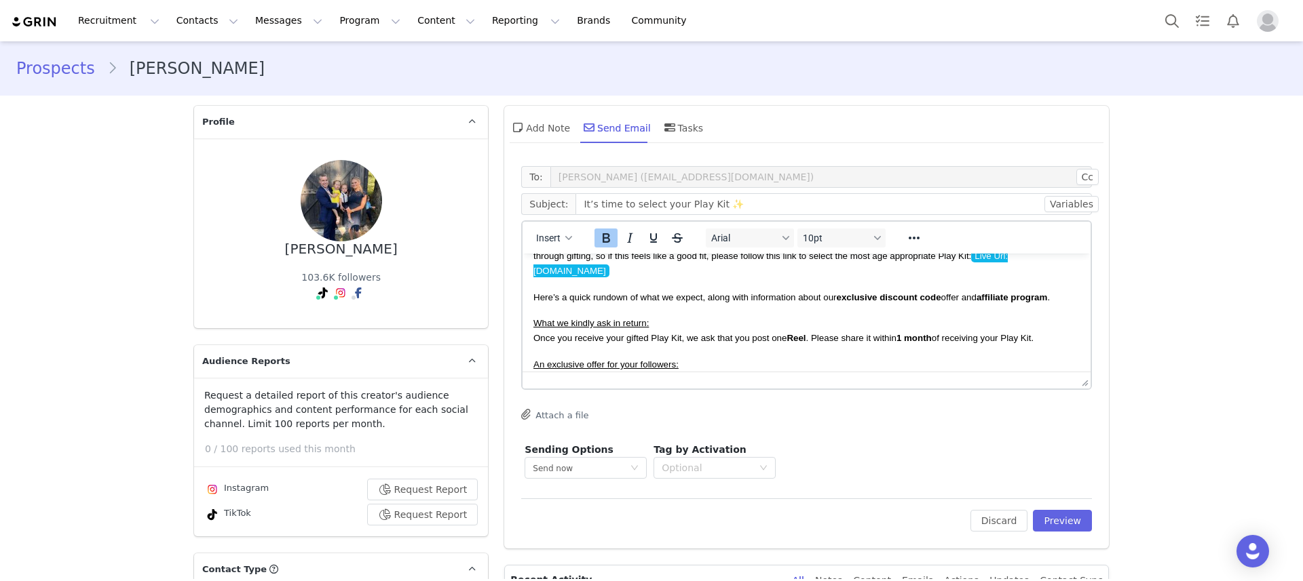
scroll to position [0, 0]
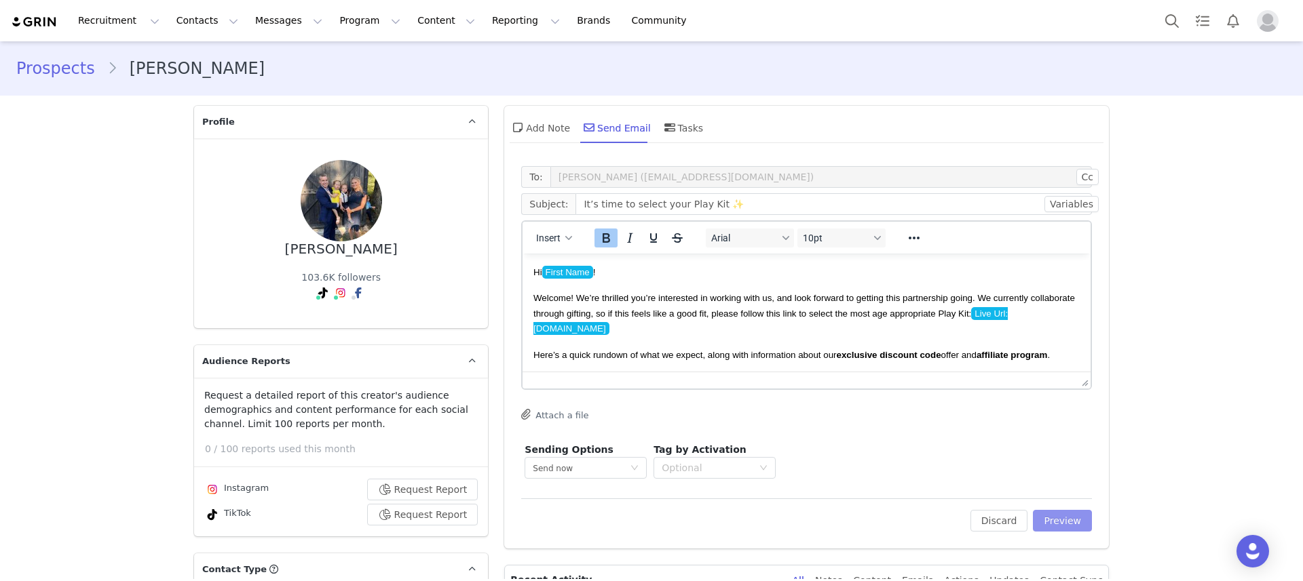
click at [1074, 515] on button "Preview" at bounding box center [1062, 521] width 59 height 22
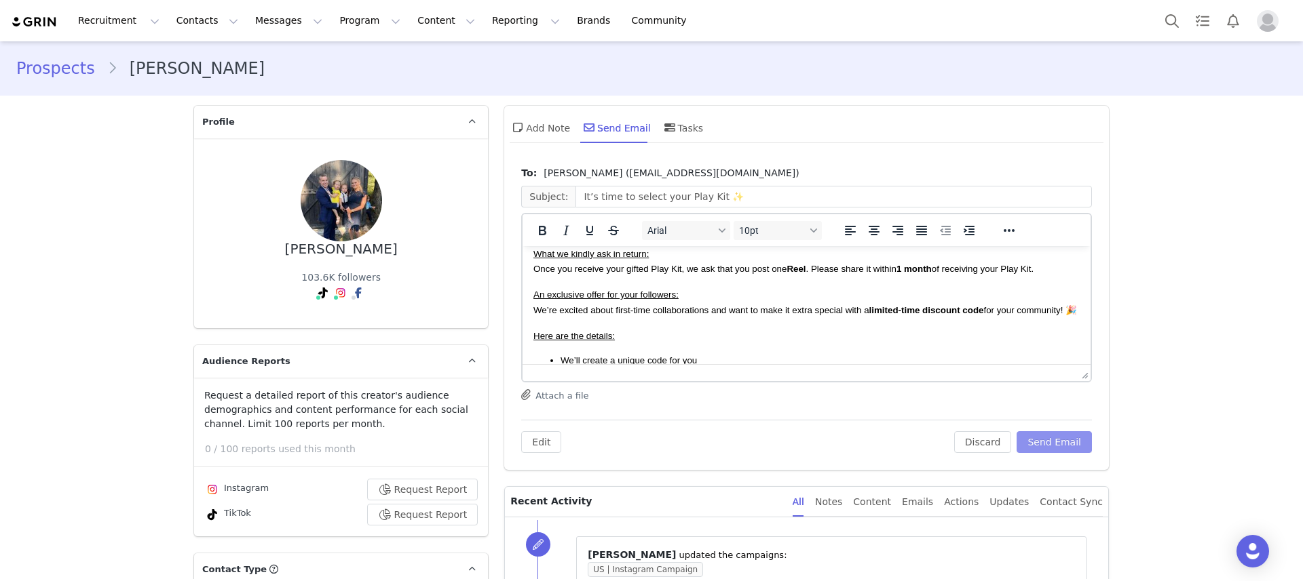
scroll to position [109, 0]
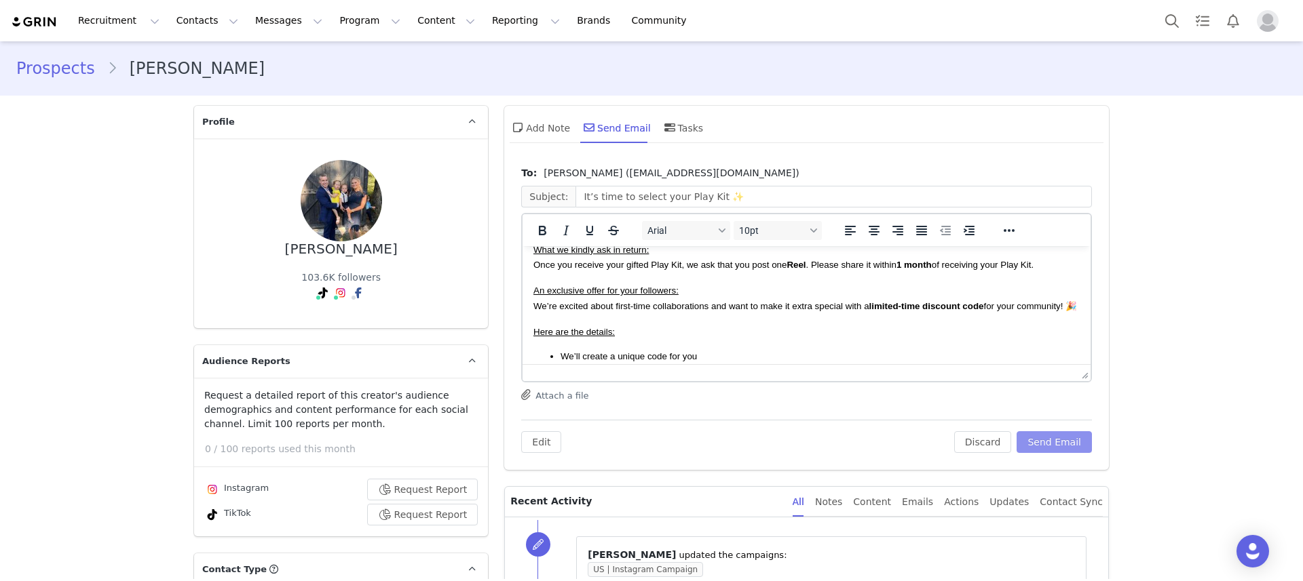
click at [1065, 450] on button "Send Email" at bounding box center [1053, 442] width 75 height 22
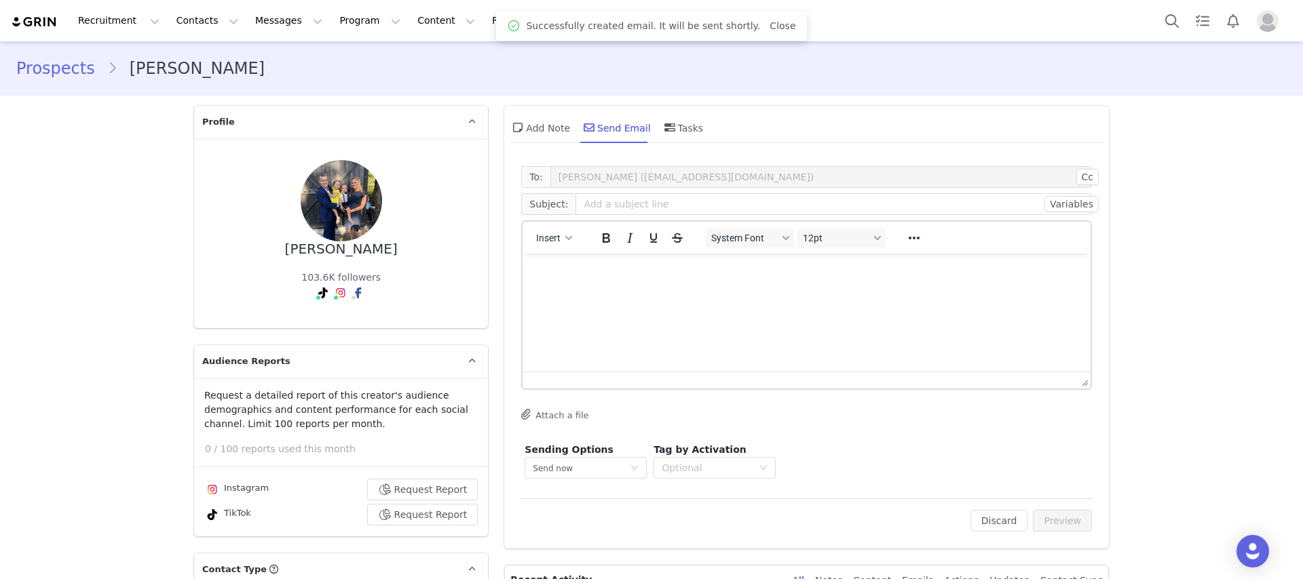
scroll to position [0, 0]
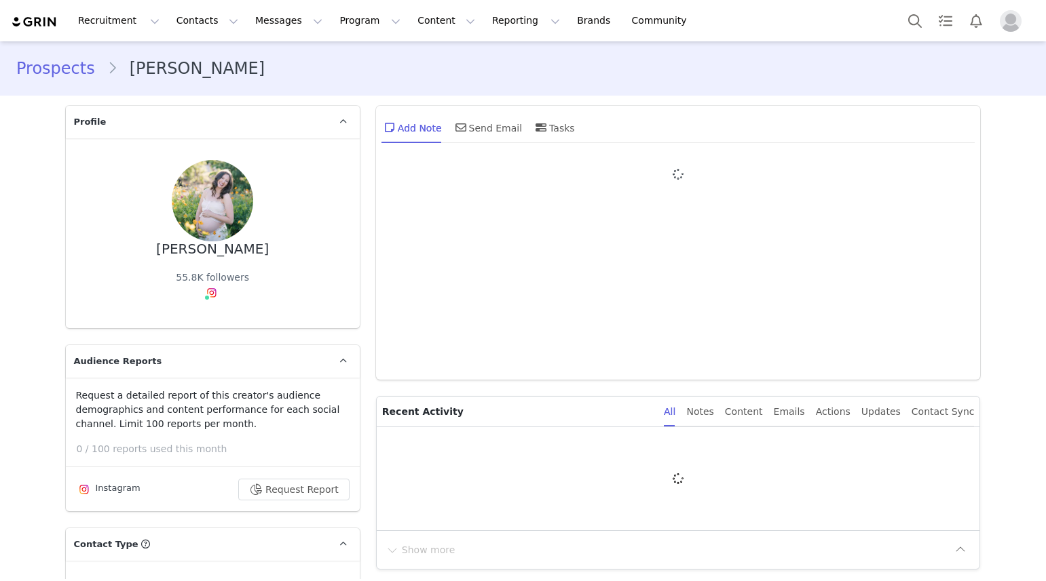
type input "+1 ([GEOGRAPHIC_DATA])"
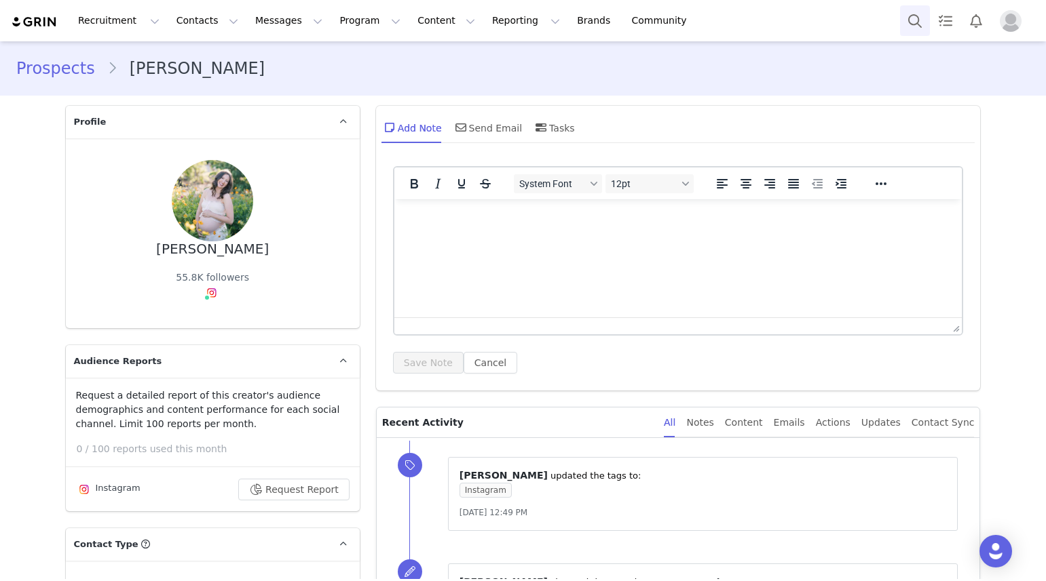
click at [910, 30] on button "Search" at bounding box center [915, 20] width 30 height 31
